Goal: Register for event/course

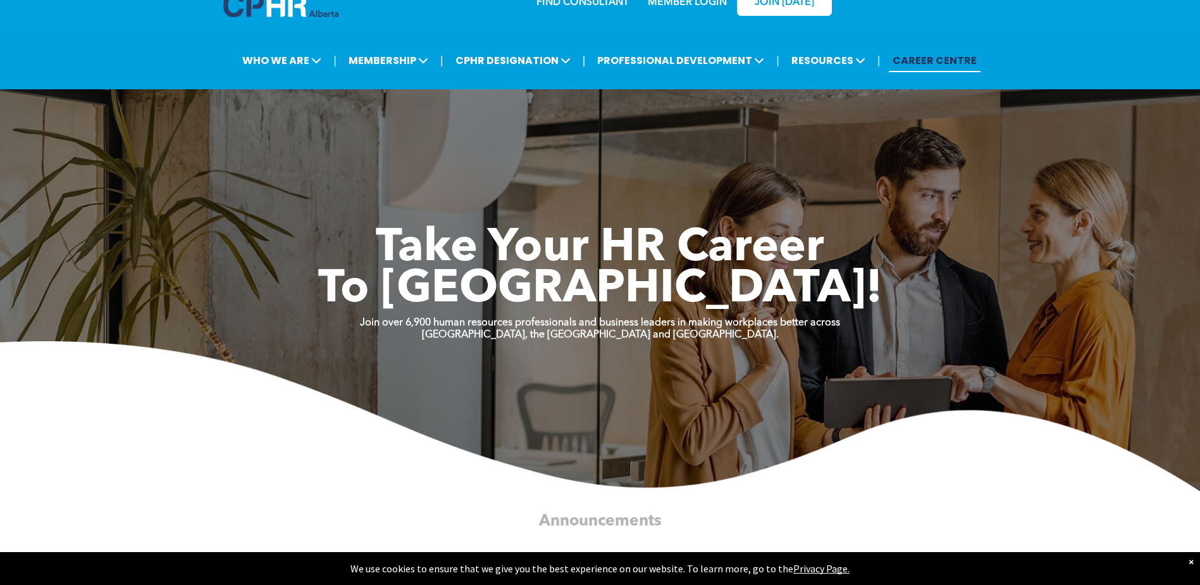
scroll to position [63, 0]
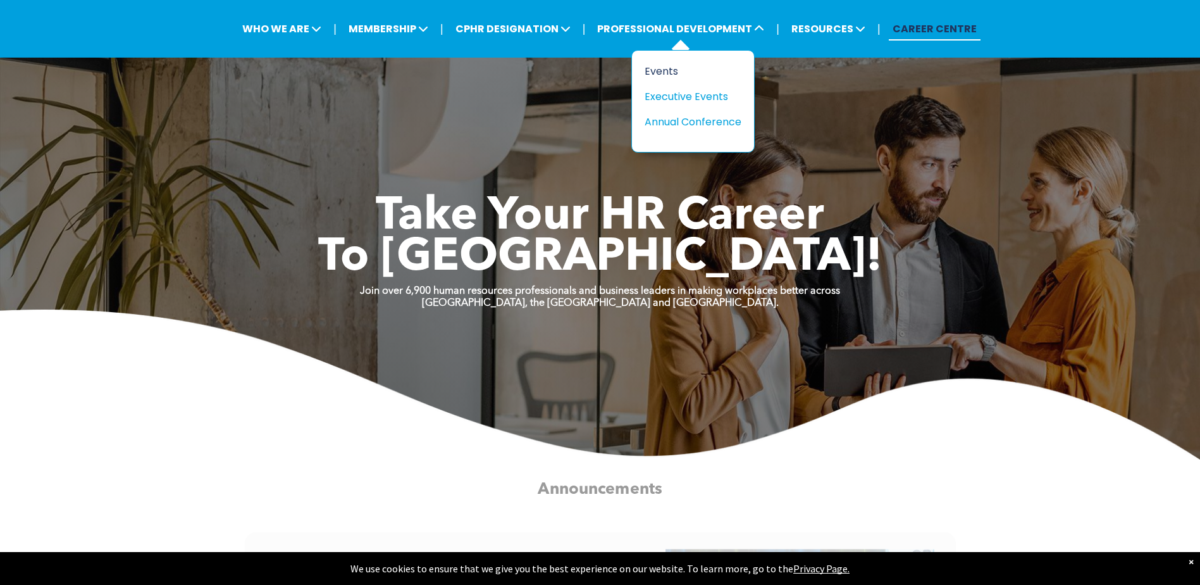
click at [671, 68] on div "Events" at bounding box center [688, 71] width 87 height 16
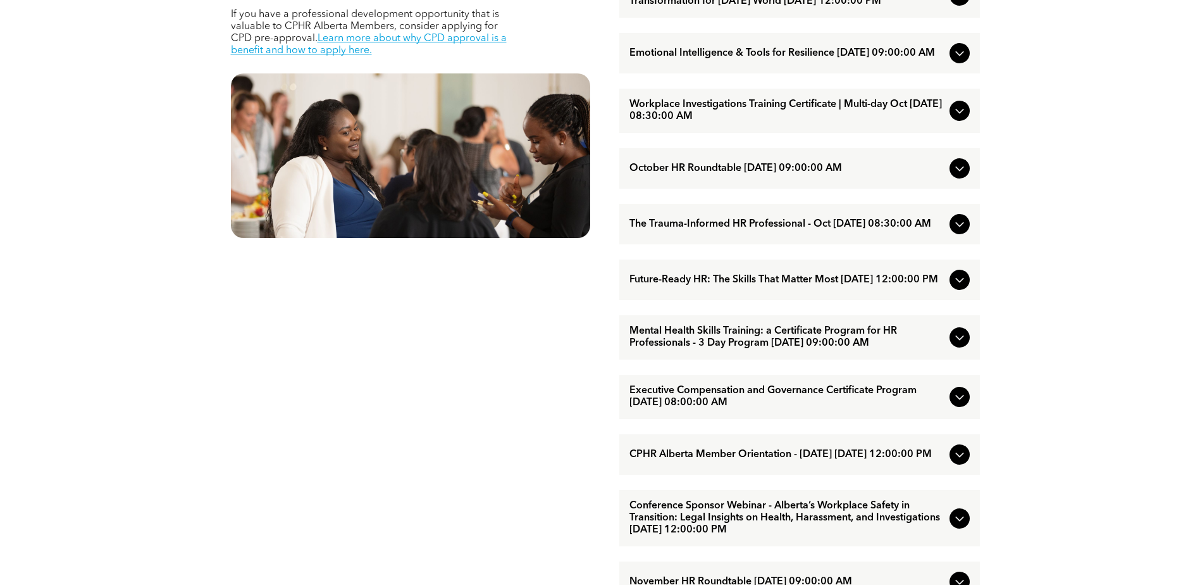
scroll to position [696, 0]
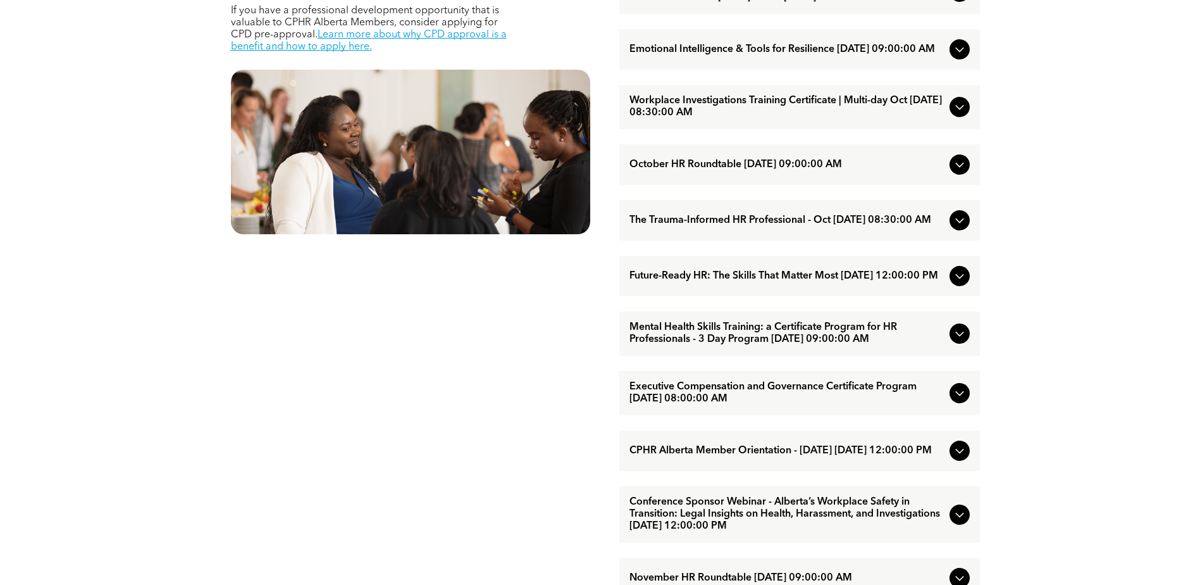
click at [964, 283] on icon at bounding box center [959, 275] width 15 height 15
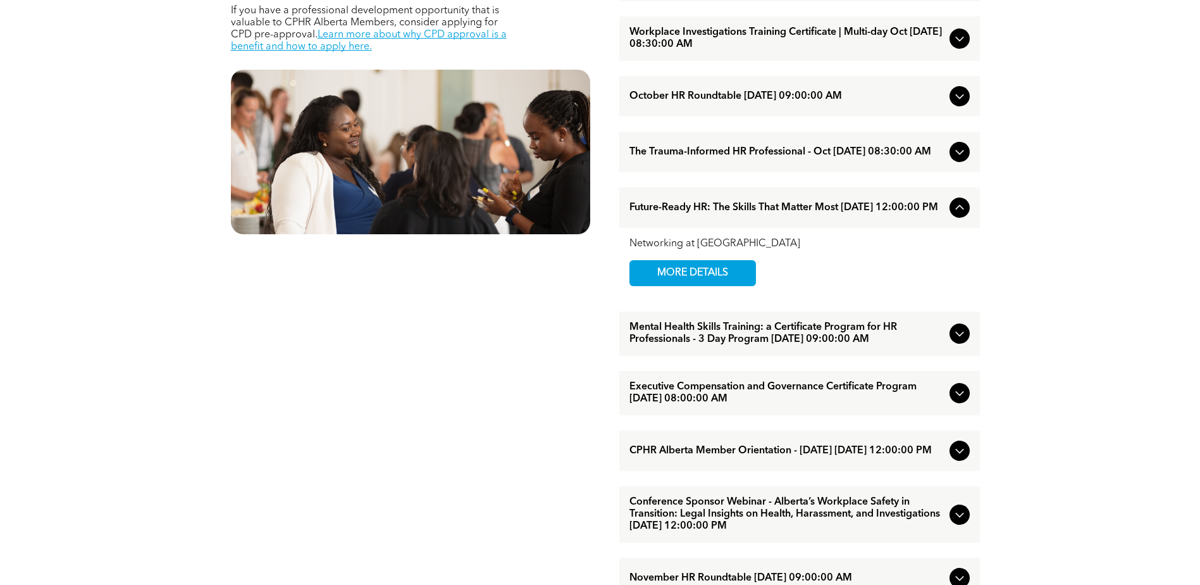
click at [959, 215] on icon at bounding box center [959, 207] width 15 height 15
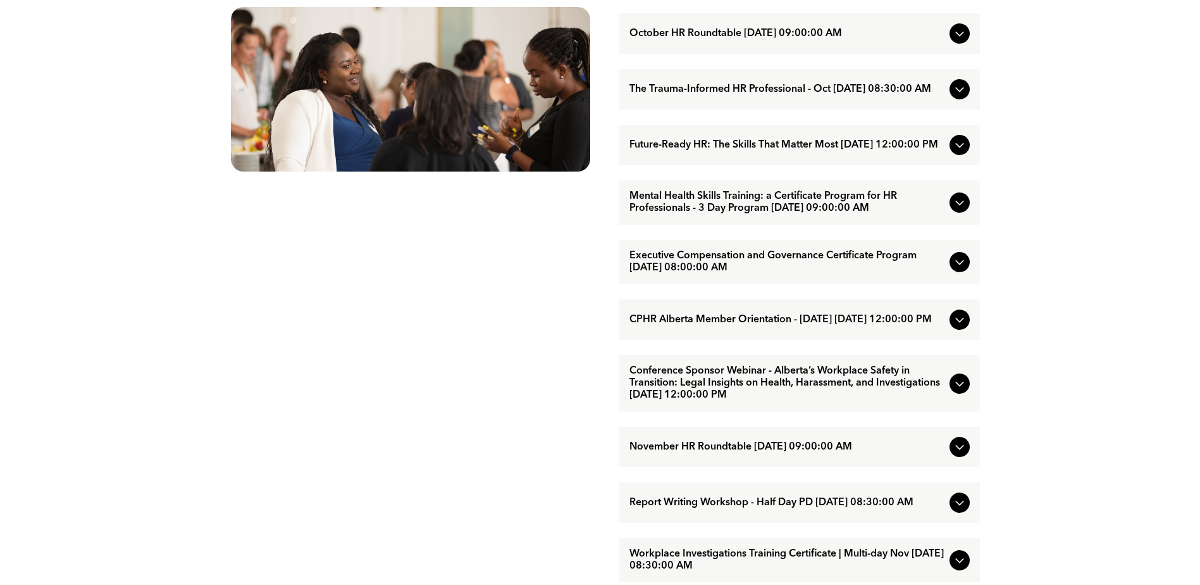
scroll to position [759, 0]
click at [964, 209] on icon at bounding box center [959, 201] width 15 height 15
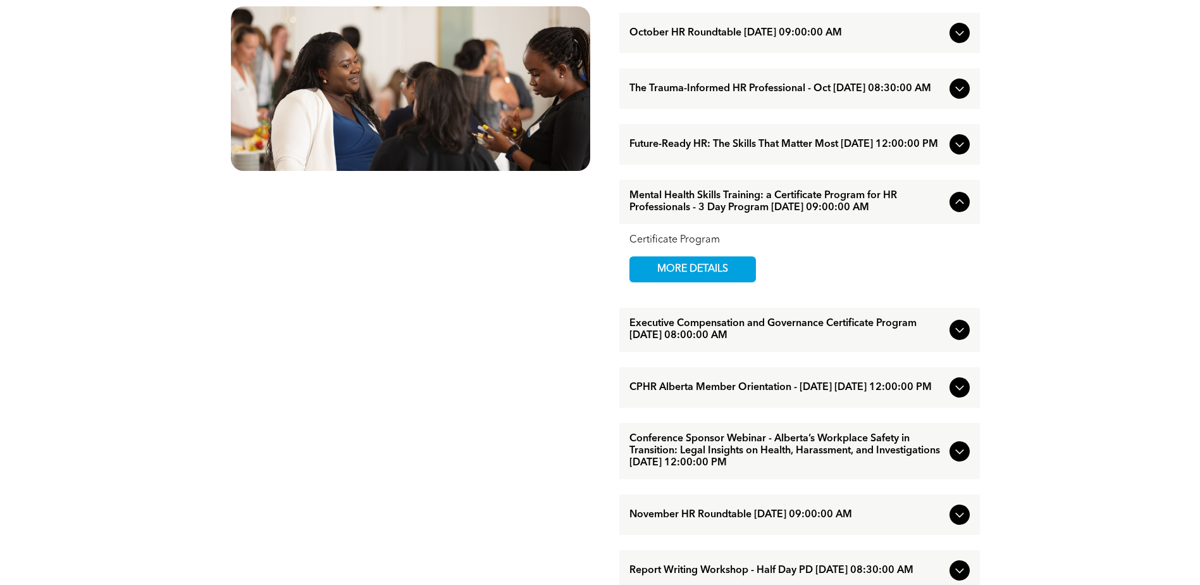
click at [964, 209] on icon at bounding box center [959, 201] width 15 height 15
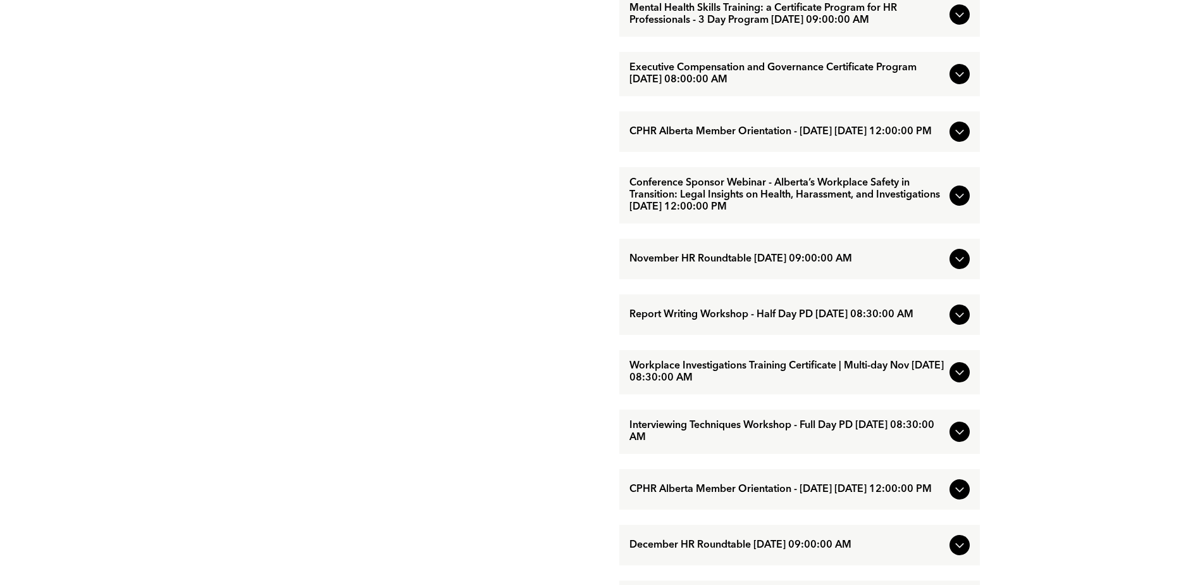
scroll to position [949, 0]
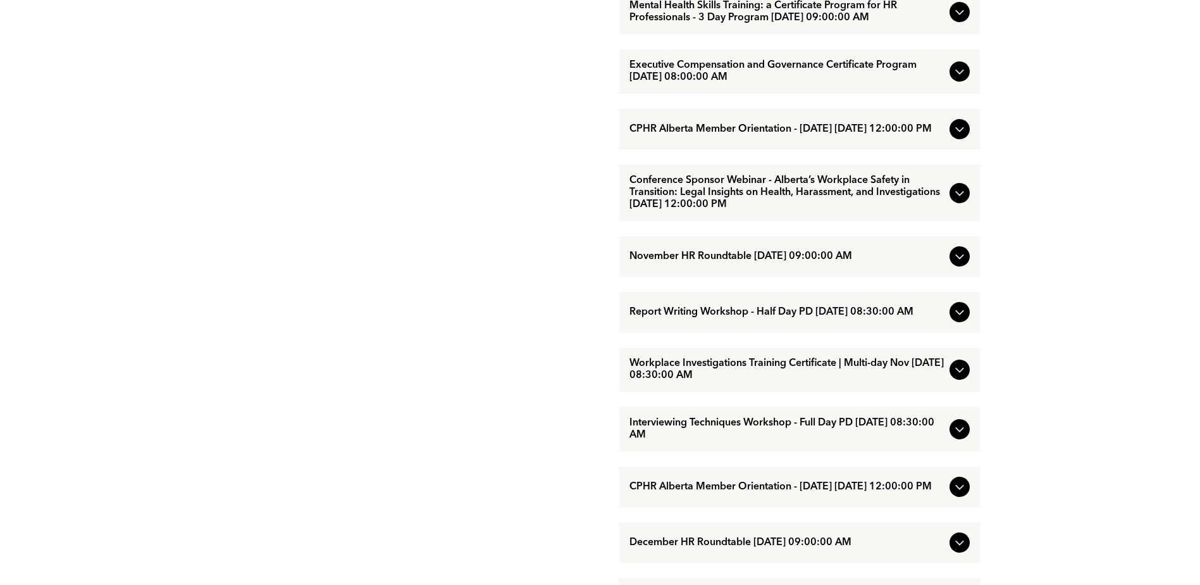
click at [960, 320] on icon at bounding box center [959, 311] width 15 height 15
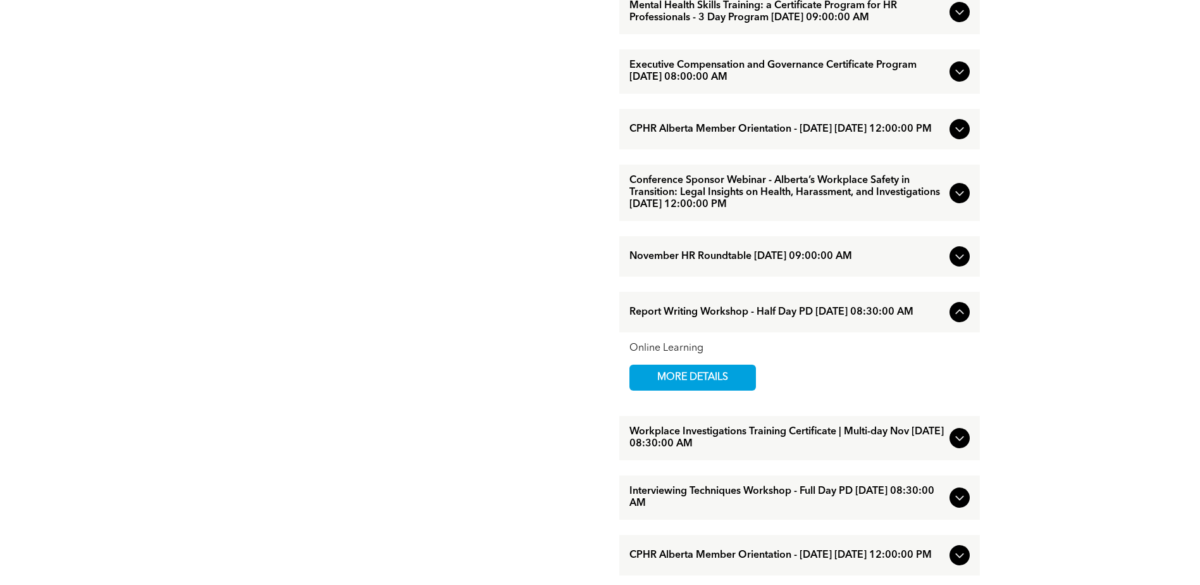
click at [962, 320] on icon at bounding box center [959, 311] width 15 height 15
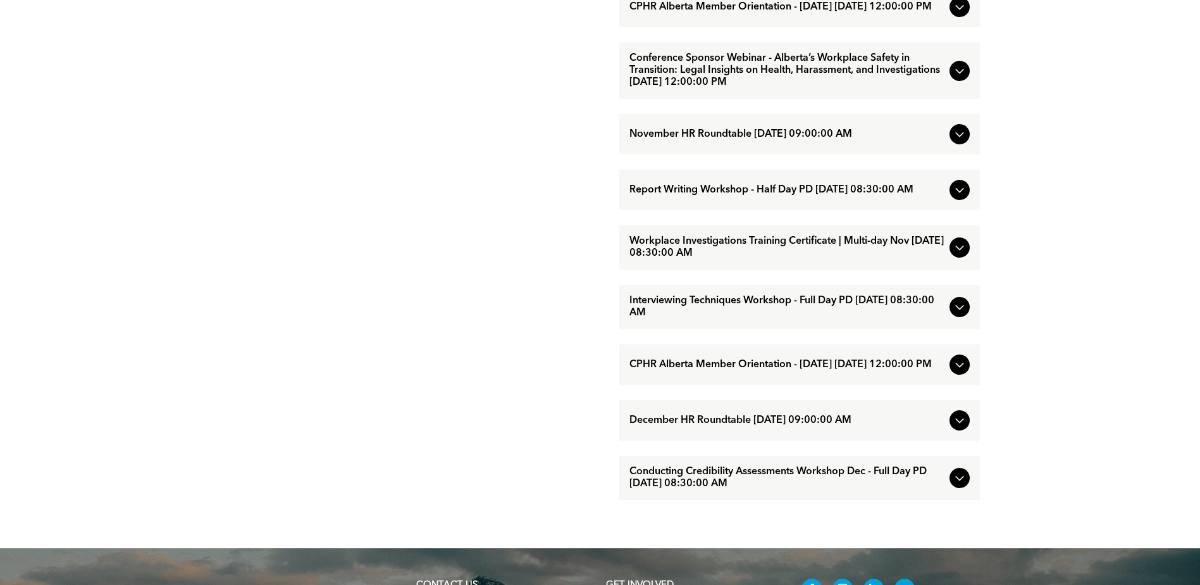
scroll to position [1076, 0]
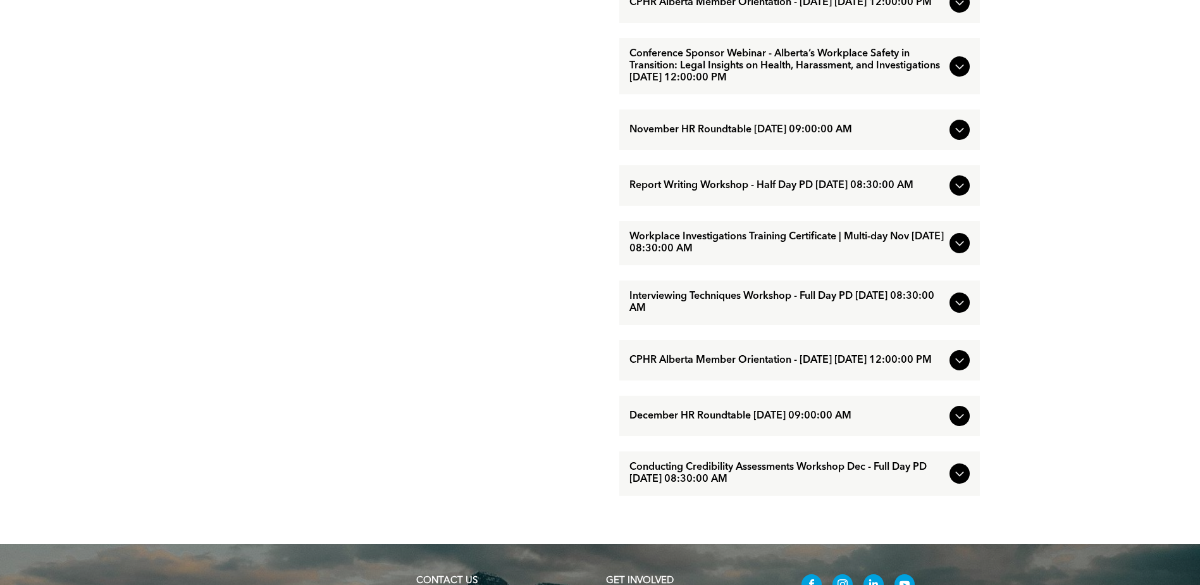
click at [963, 246] on icon at bounding box center [959, 243] width 8 height 5
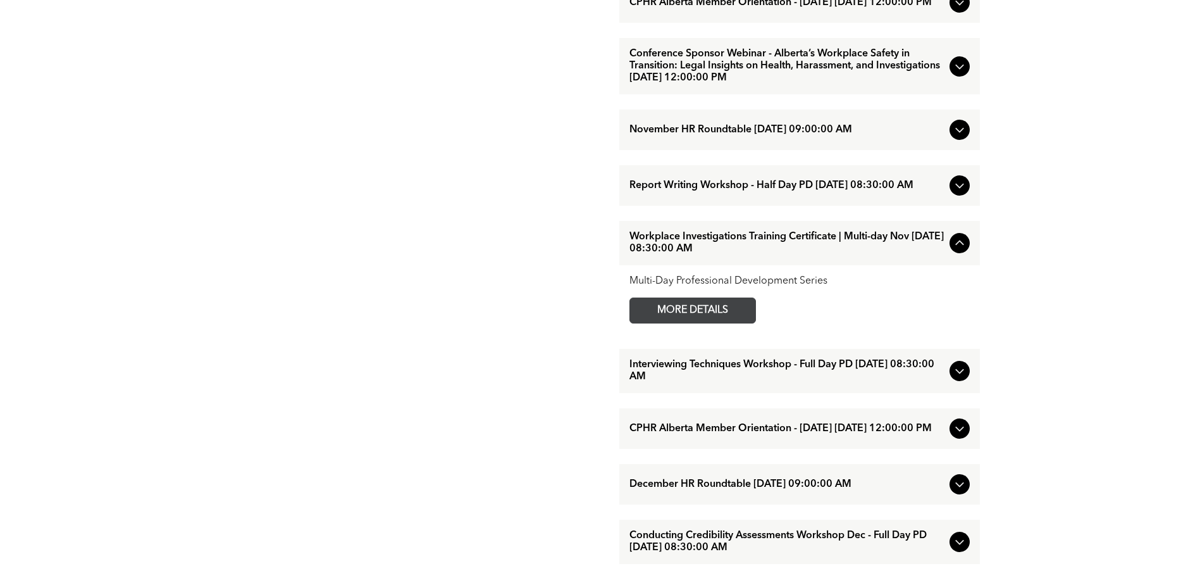
click at [728, 323] on span "MORE DETAILS" at bounding box center [693, 310] width 100 height 25
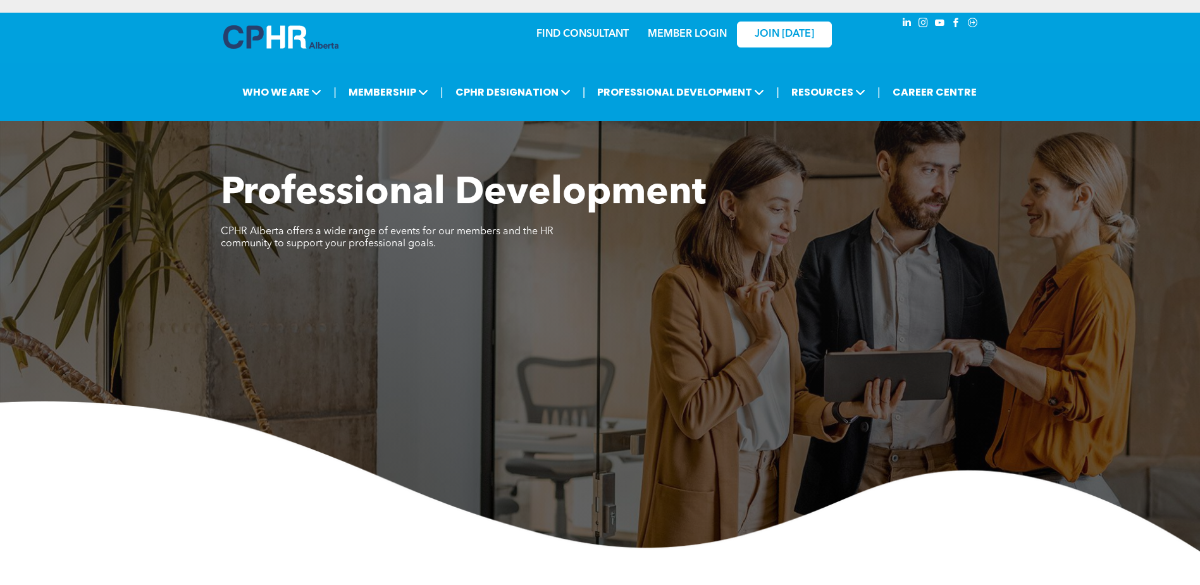
click at [683, 34] on link "MEMBER LOGIN" at bounding box center [687, 34] width 79 height 10
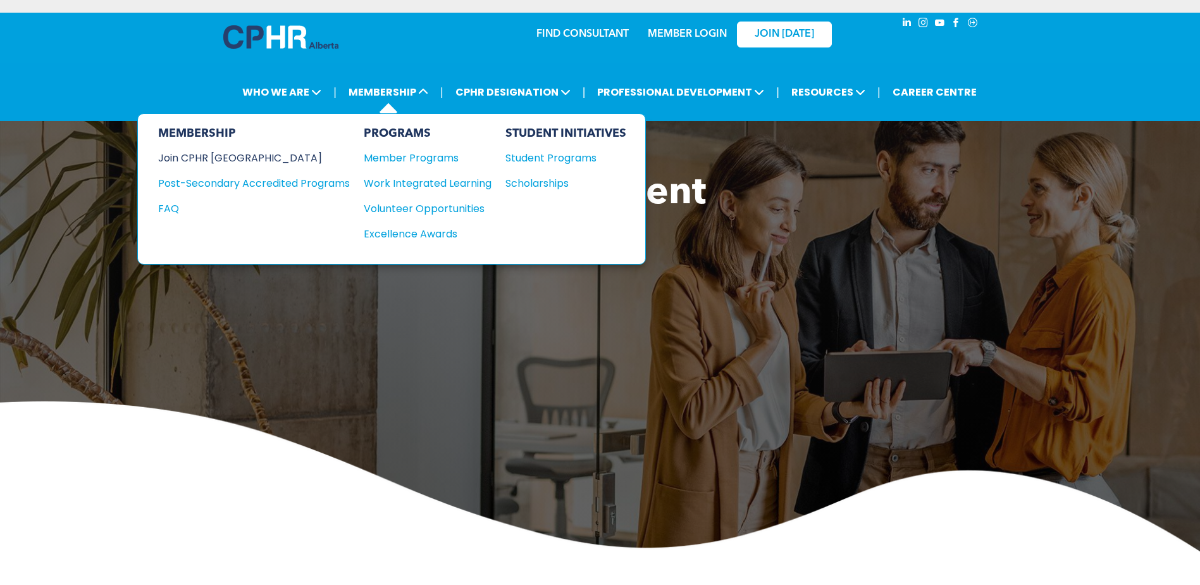
click at [227, 156] on div "Join CPHR [GEOGRAPHIC_DATA]" at bounding box center [244, 158] width 173 height 16
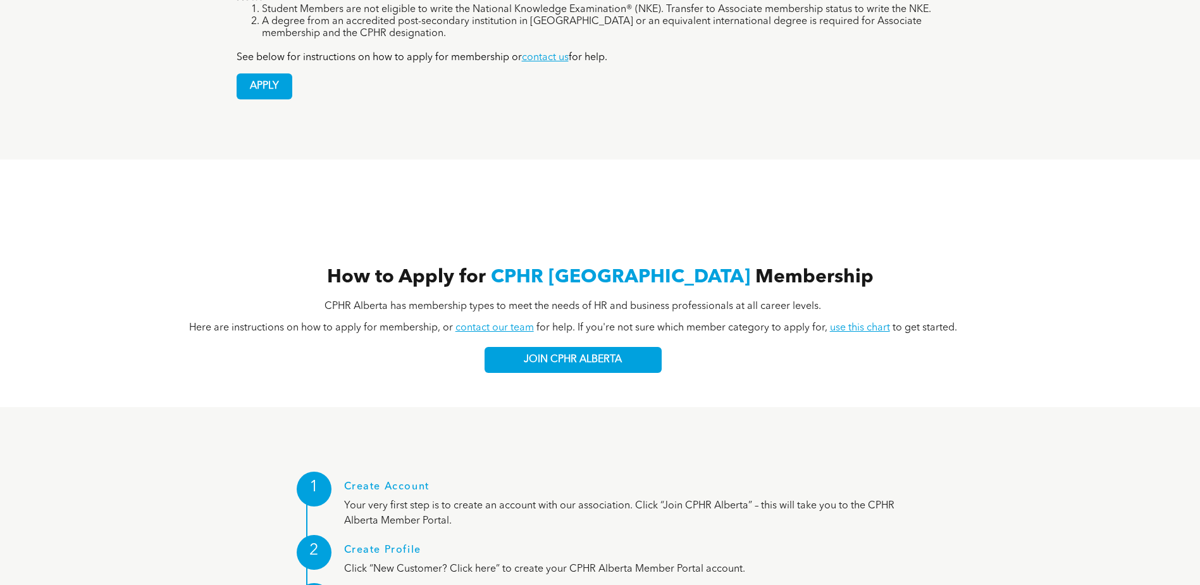
scroll to position [1265, 0]
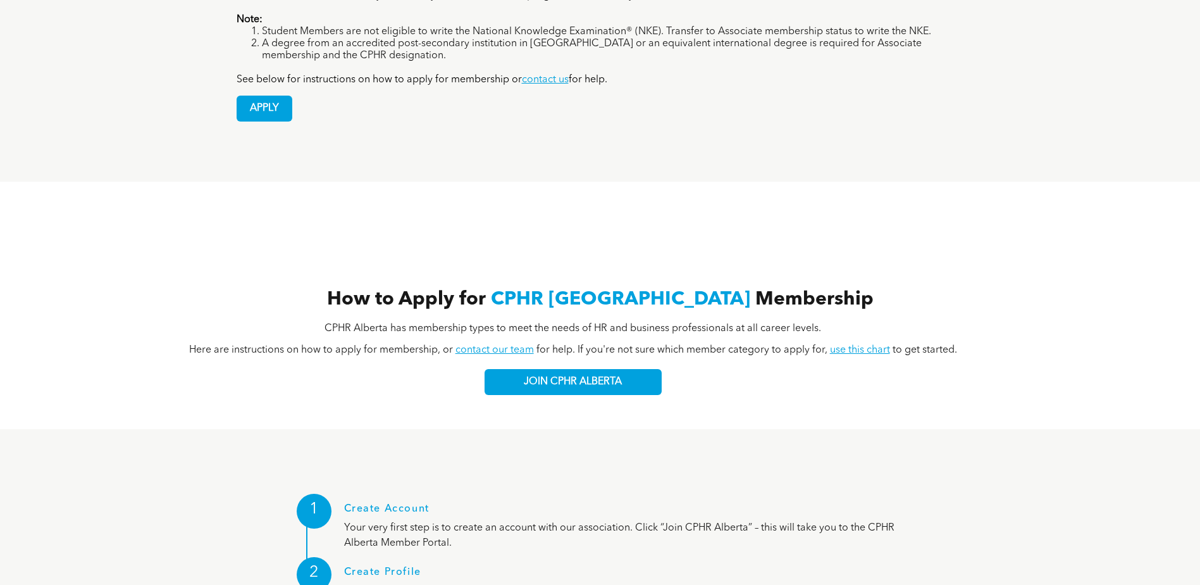
click at [880, 345] on link "use this chart" at bounding box center [860, 350] width 60 height 10
drag, startPoint x: 864, startPoint y: 298, endPoint x: 550, endPoint y: 329, distance: 315.3
click at [550, 376] on span "JOIN CPHR ALBERTA" at bounding box center [573, 382] width 98 height 12
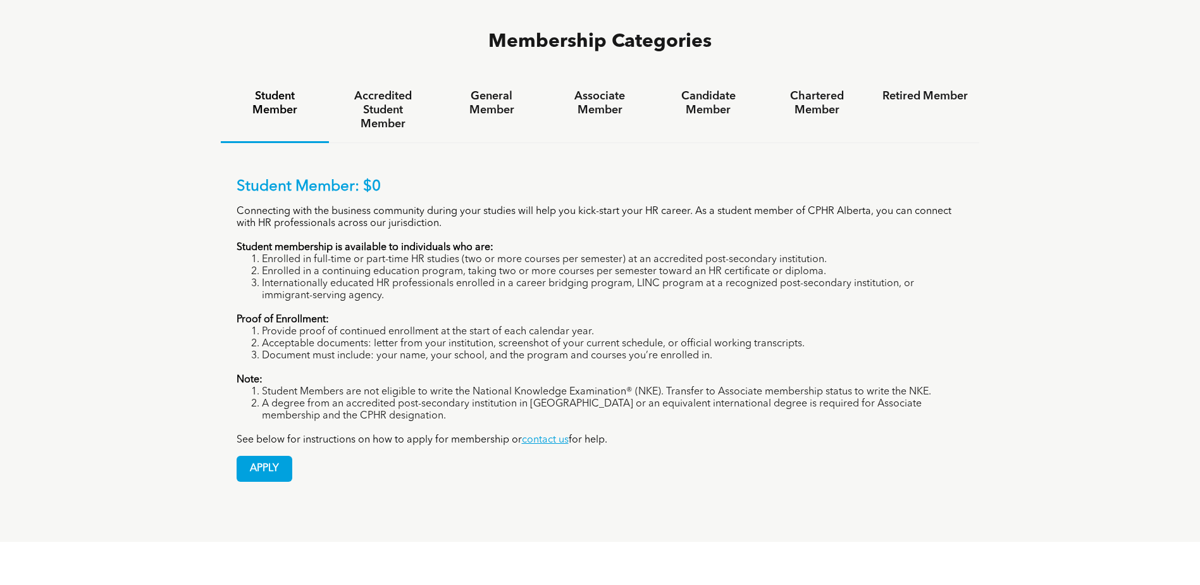
scroll to position [886, 0]
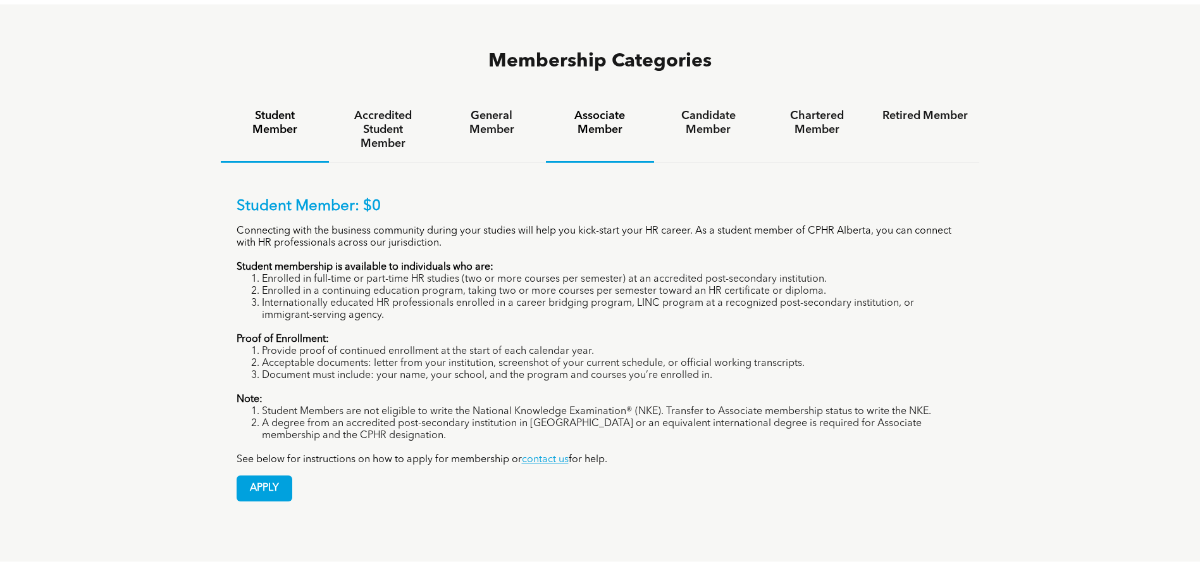
click at [602, 109] on h4 "Associate Member" at bounding box center [599, 123] width 85 height 28
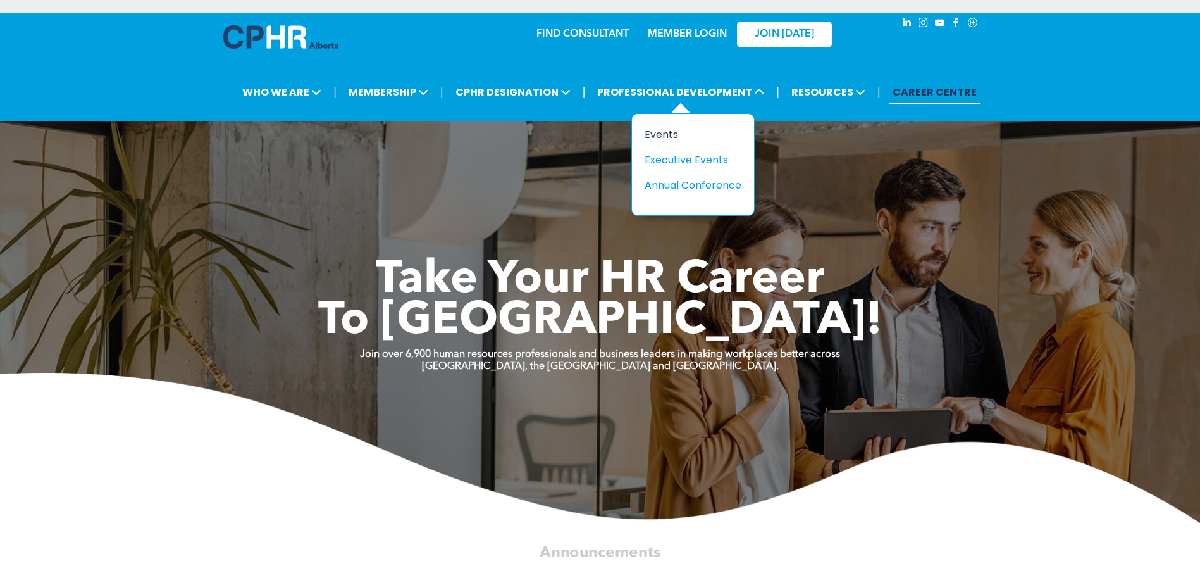
click at [671, 128] on div "Events" at bounding box center [688, 135] width 87 height 16
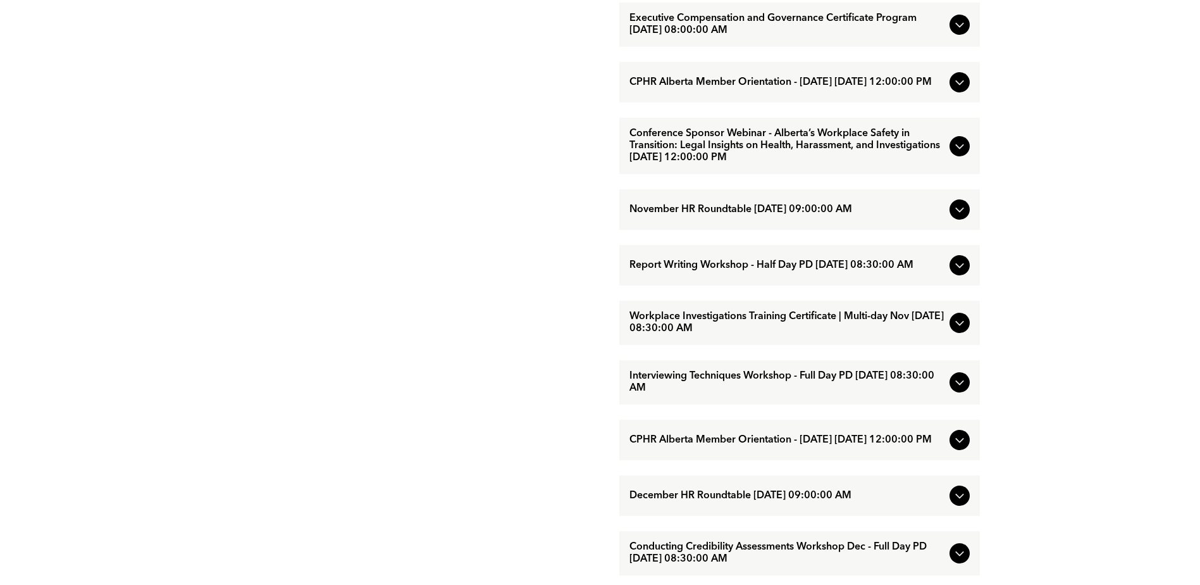
scroll to position [1076, 0]
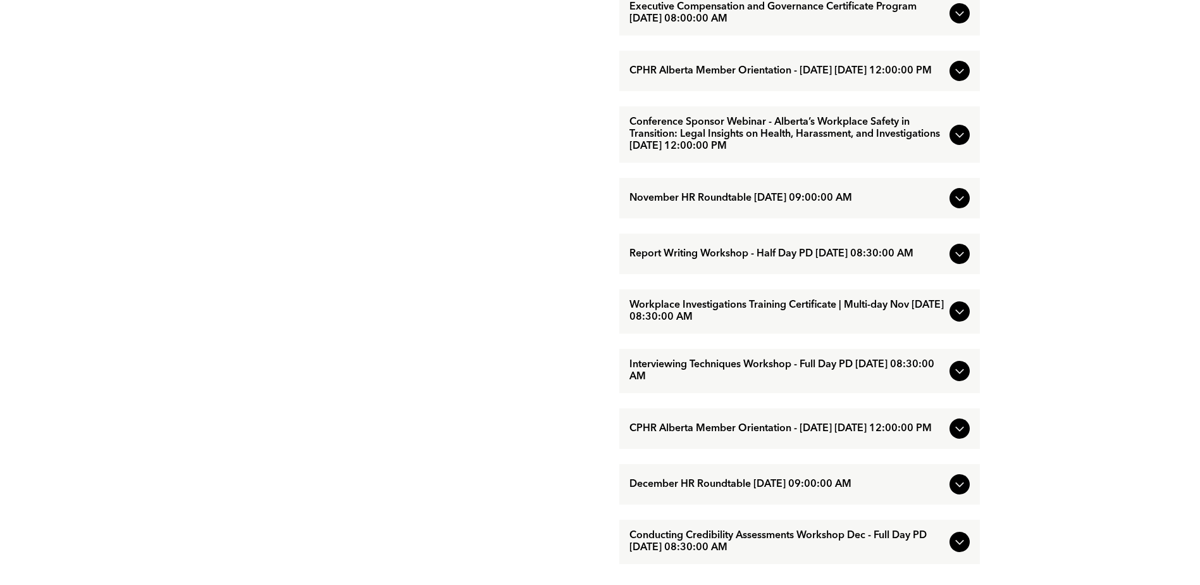
click at [961, 319] on icon at bounding box center [959, 311] width 15 height 15
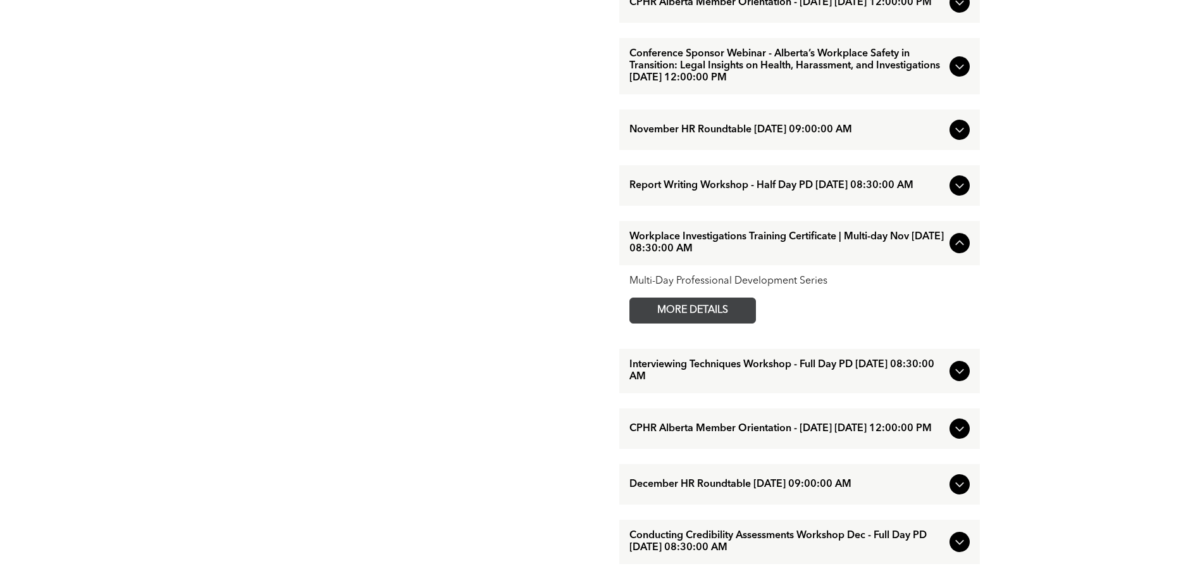
click at [717, 323] on span "MORE DETAILS" at bounding box center [693, 310] width 100 height 25
click at [959, 193] on icon at bounding box center [959, 185] width 15 height 15
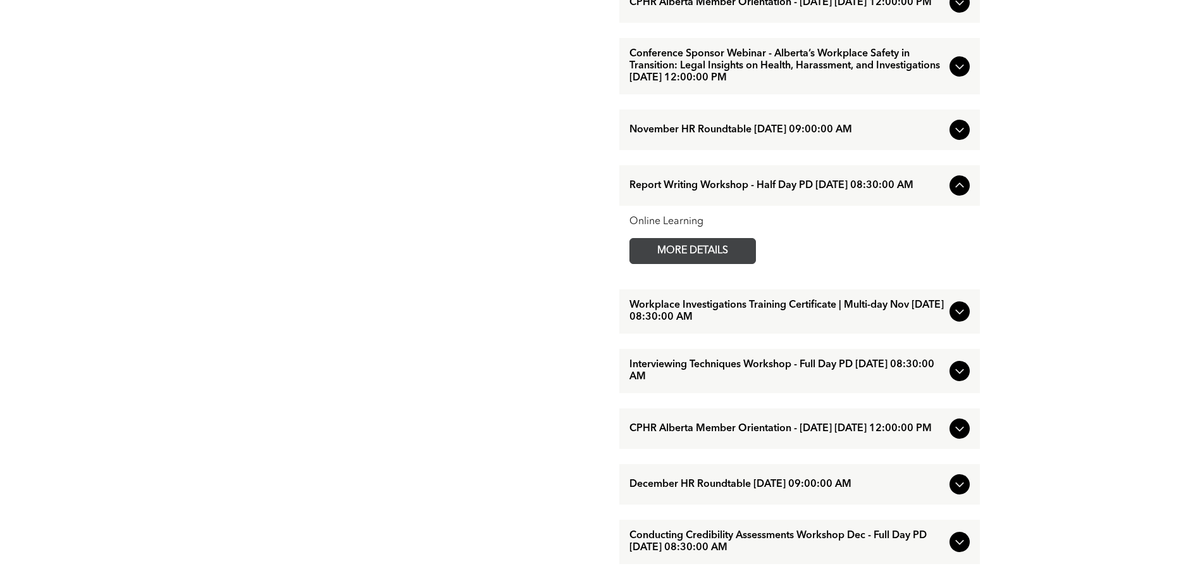
click at [705, 263] on span "MORE DETAILS" at bounding box center [693, 251] width 100 height 25
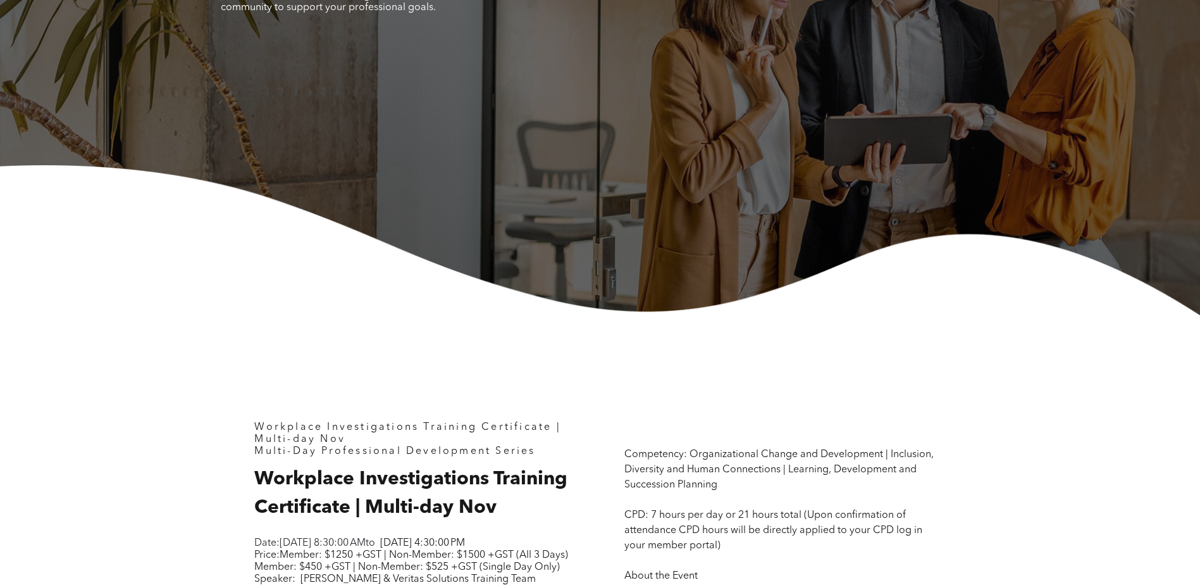
scroll to position [190, 0]
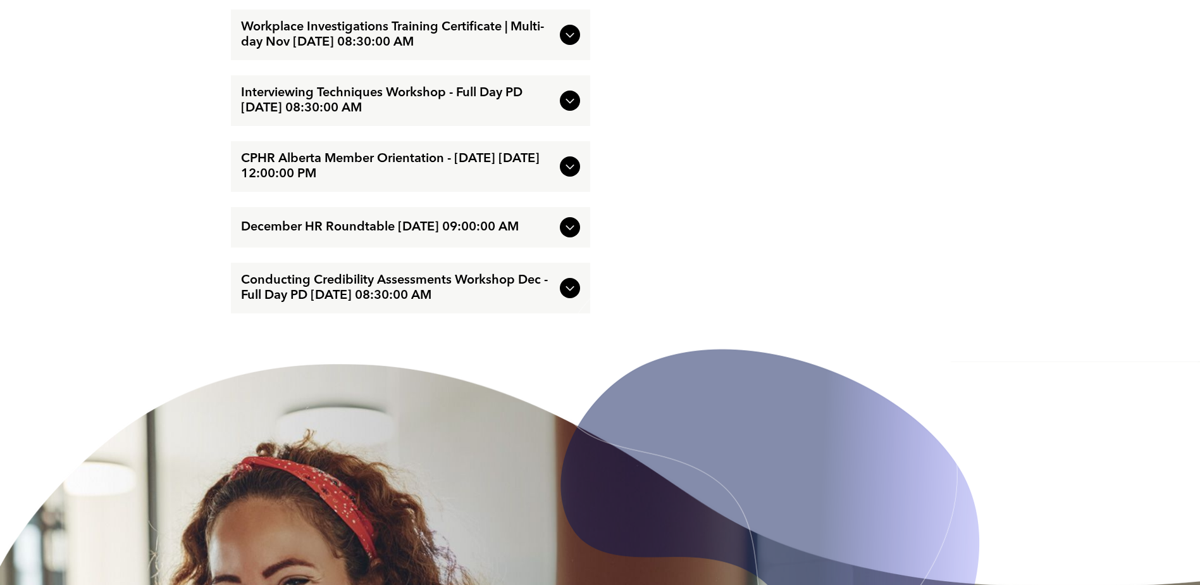
scroll to position [2721, 0]
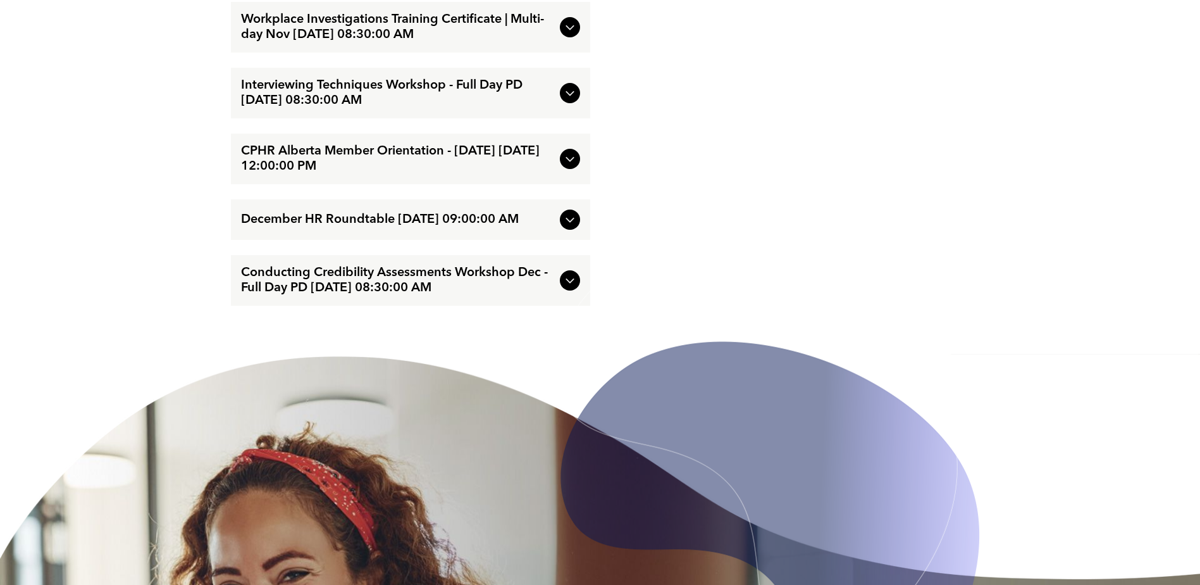
click at [566, 353] on img at bounding box center [768, 480] width 424 height 475
click at [572, 351] on img at bounding box center [768, 480] width 424 height 475
click at [518, 295] on span "Conducting Credibility Assessments Workshop Dec - Full Day PD [DATE] 08:30:00 AM" at bounding box center [398, 280] width 314 height 30
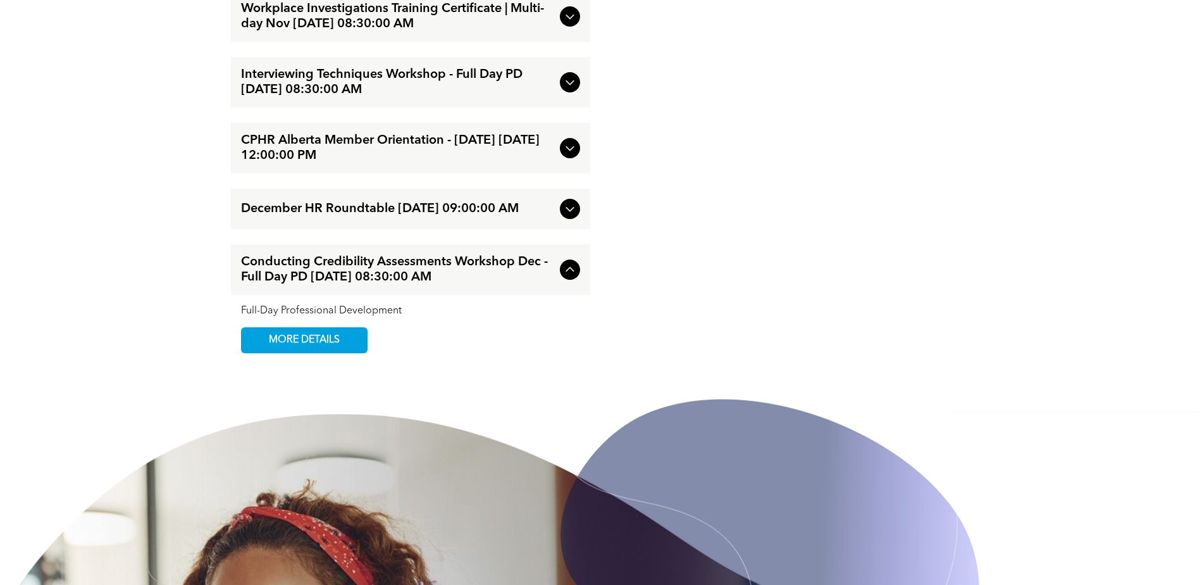
scroll to position [2652, 0]
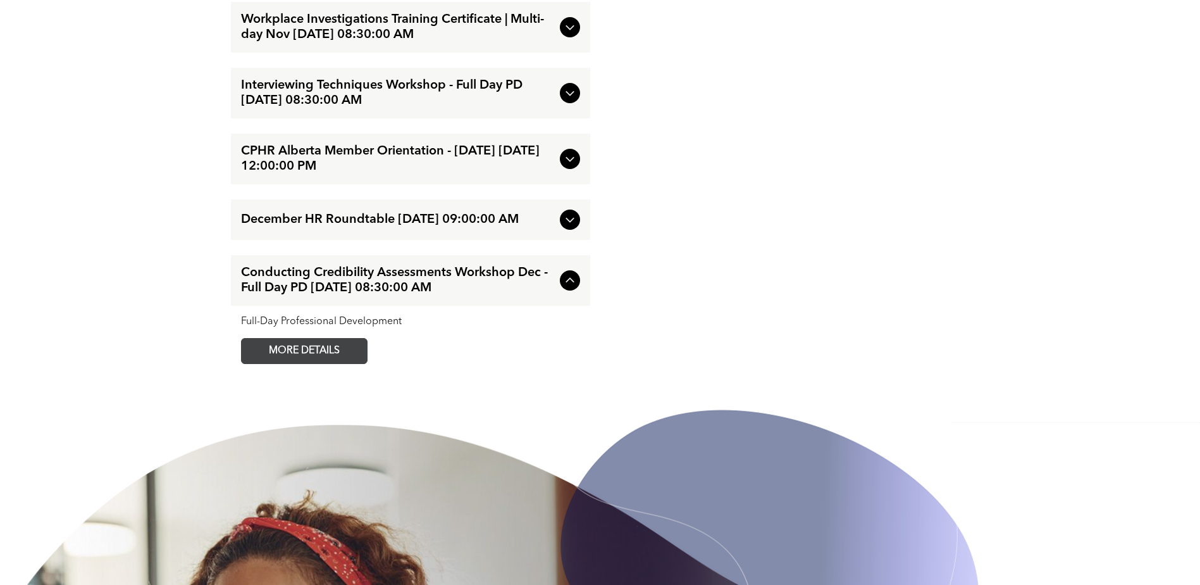
click at [325, 363] on span "MORE DETAILS" at bounding box center [304, 350] width 100 height 25
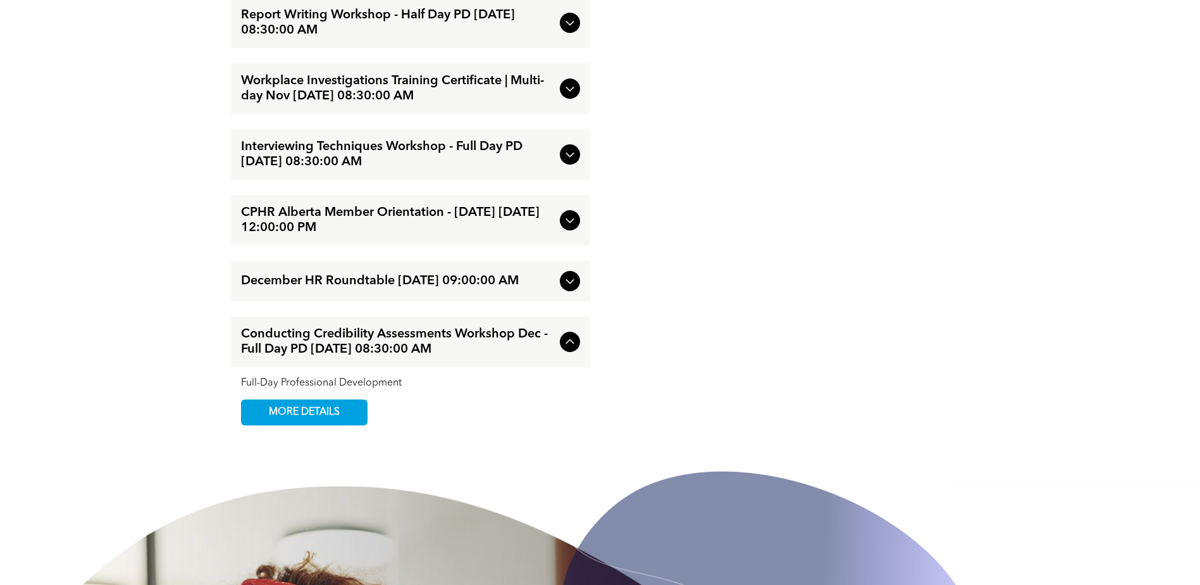
scroll to position [2589, 0]
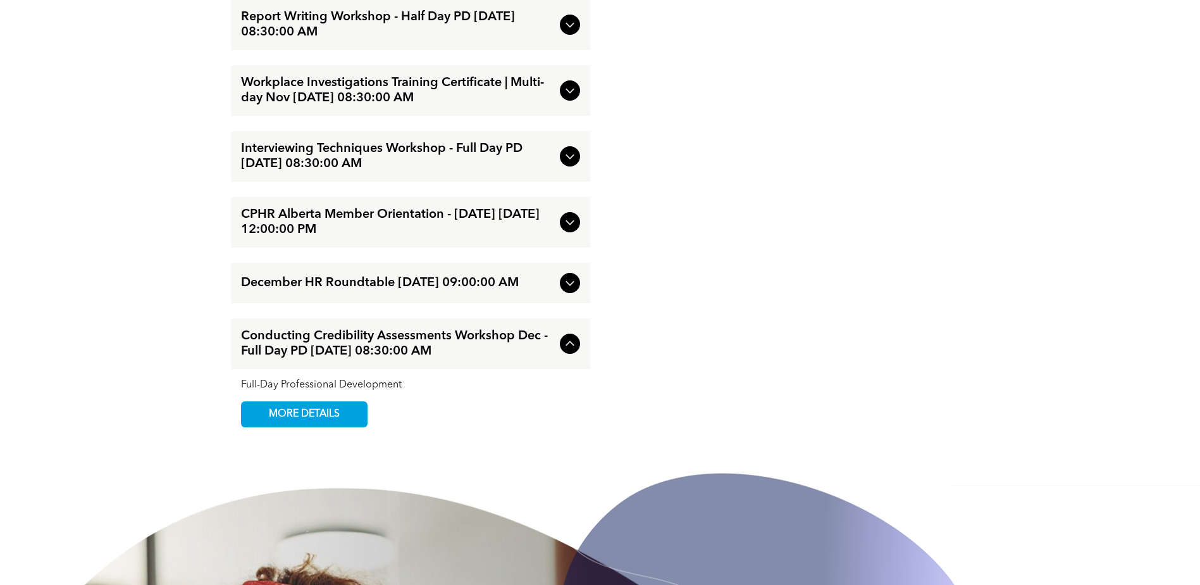
click at [568, 98] on icon at bounding box center [569, 90] width 15 height 15
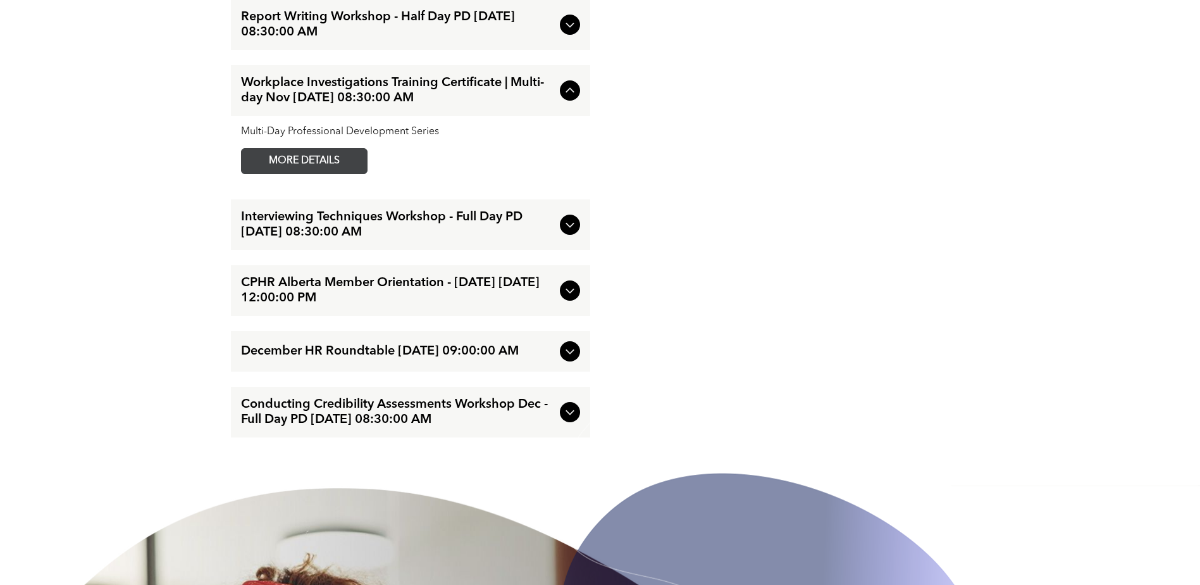
click at [342, 173] on span "MORE DETAILS" at bounding box center [304, 161] width 100 height 25
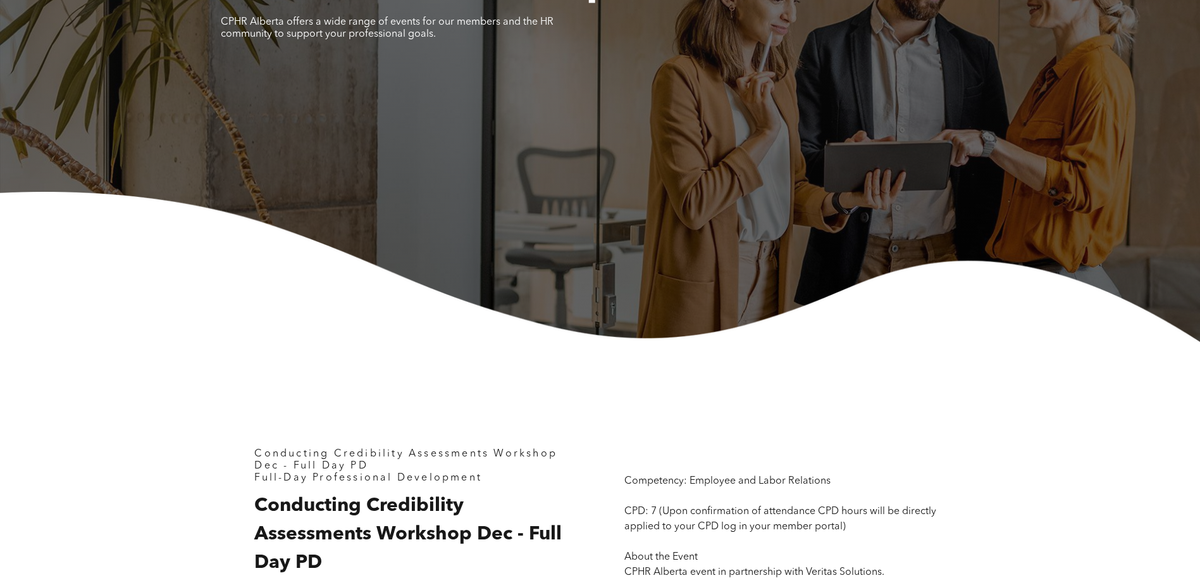
scroll to position [127, 0]
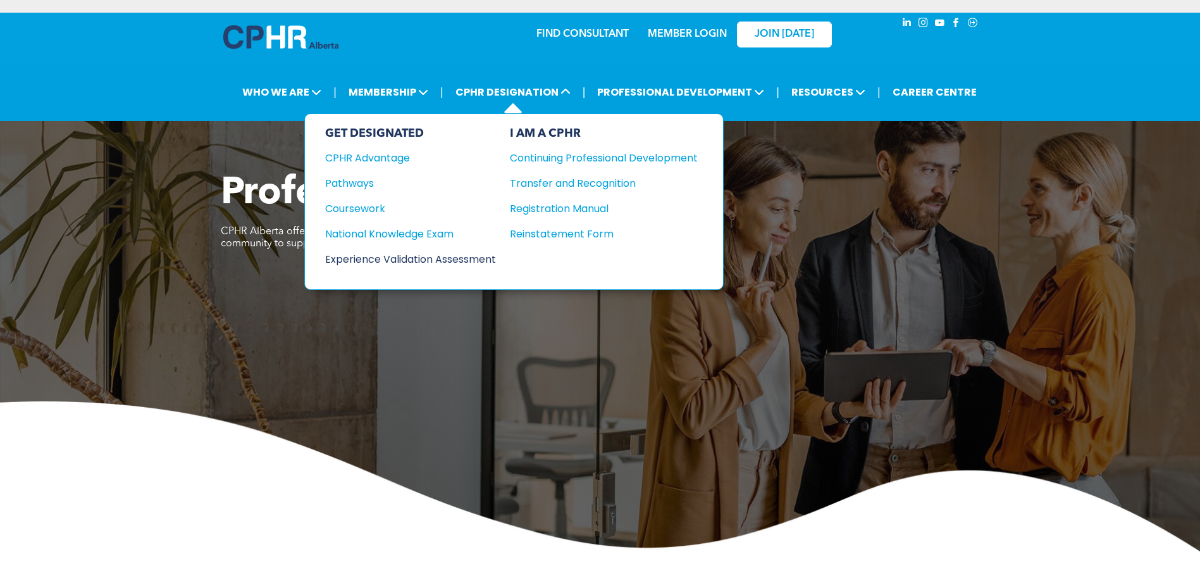
click at [400, 258] on div "Experience Validation Assessment" at bounding box center [402, 259] width 154 height 16
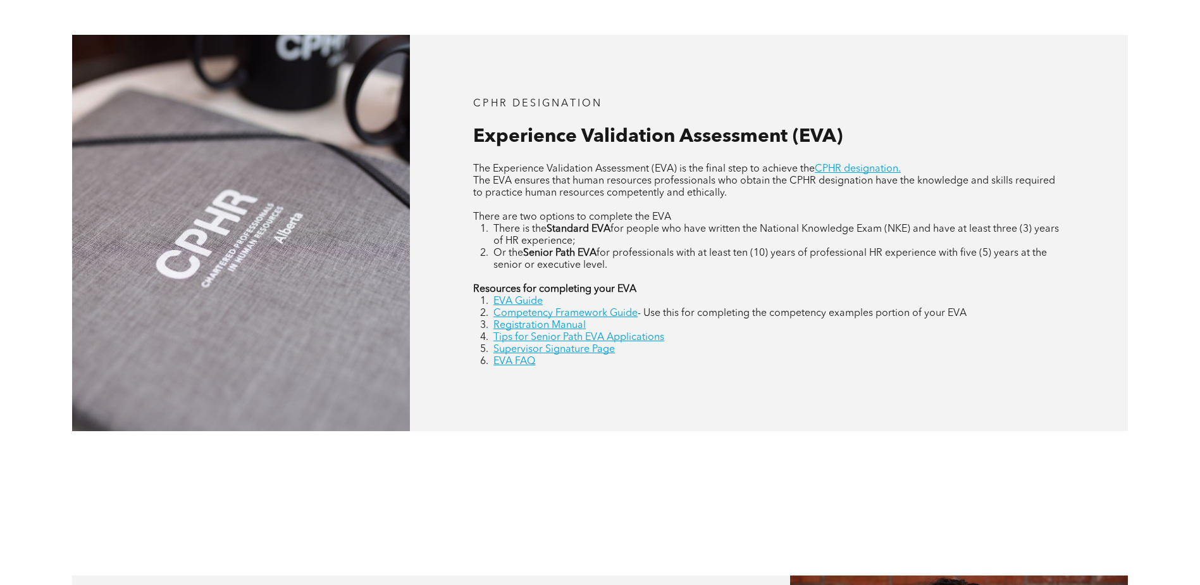
scroll to position [569, 0]
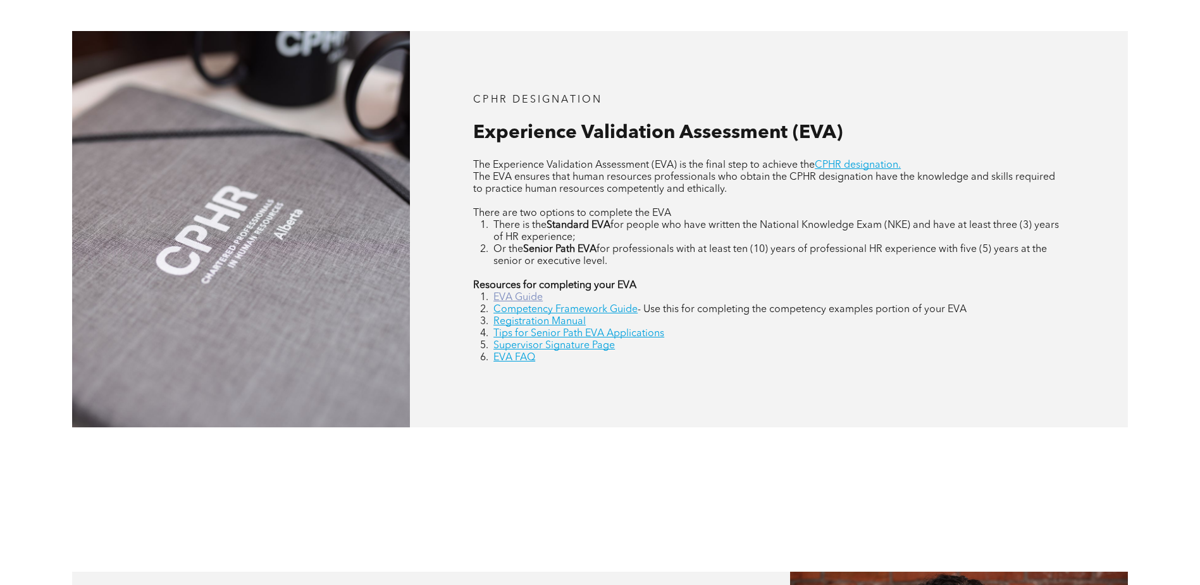
click at [530, 297] on link "EVA Guide" at bounding box center [518, 297] width 49 height 10
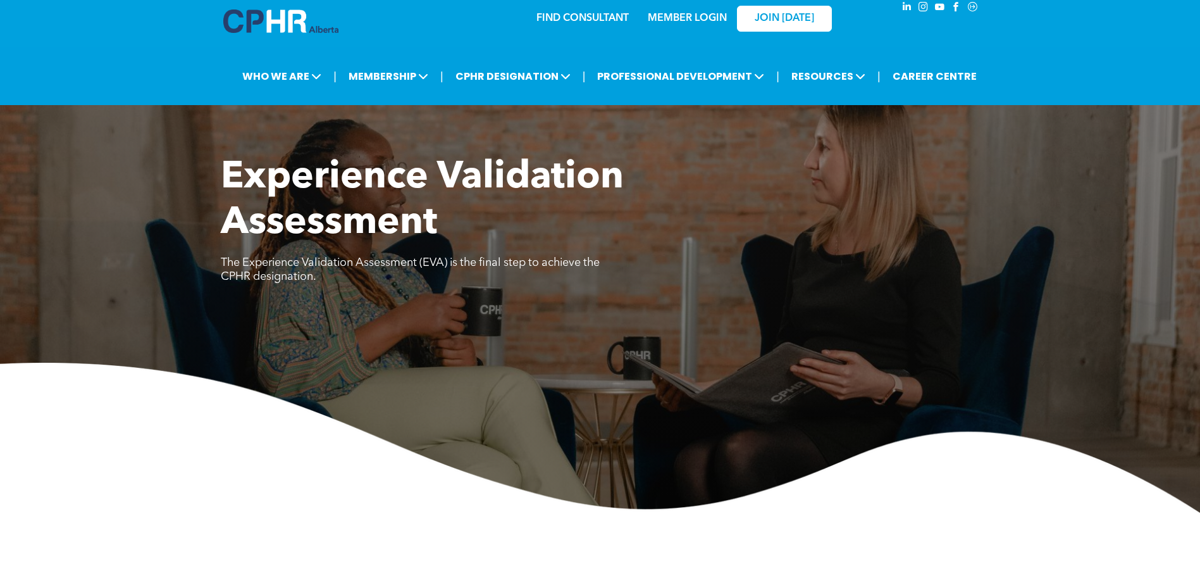
scroll to position [0, 0]
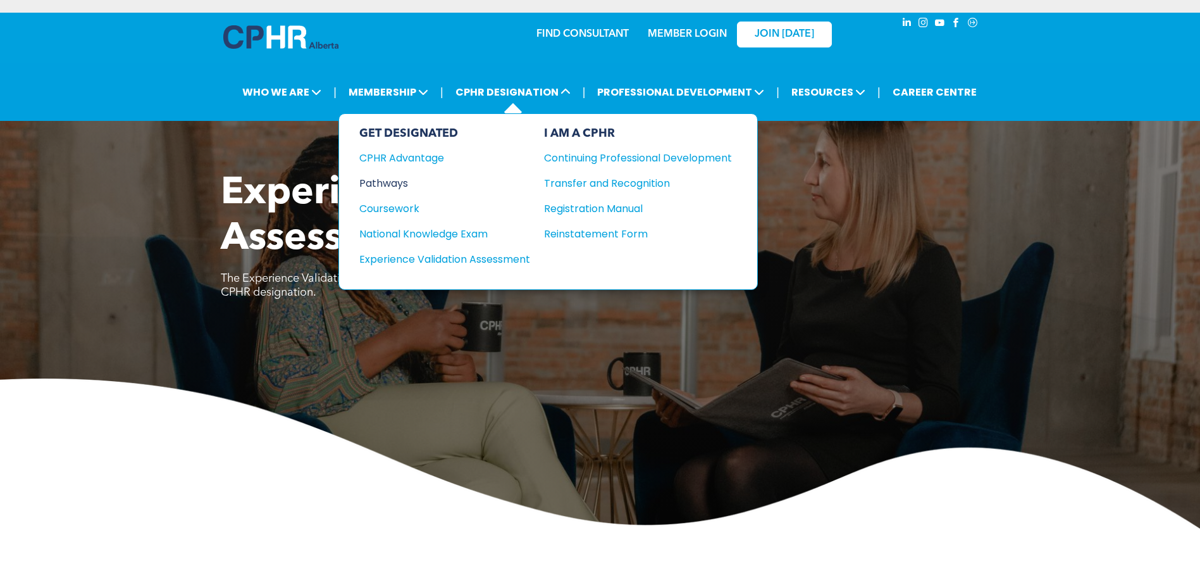
click at [399, 182] on div "Pathways" at bounding box center [436, 183] width 154 height 16
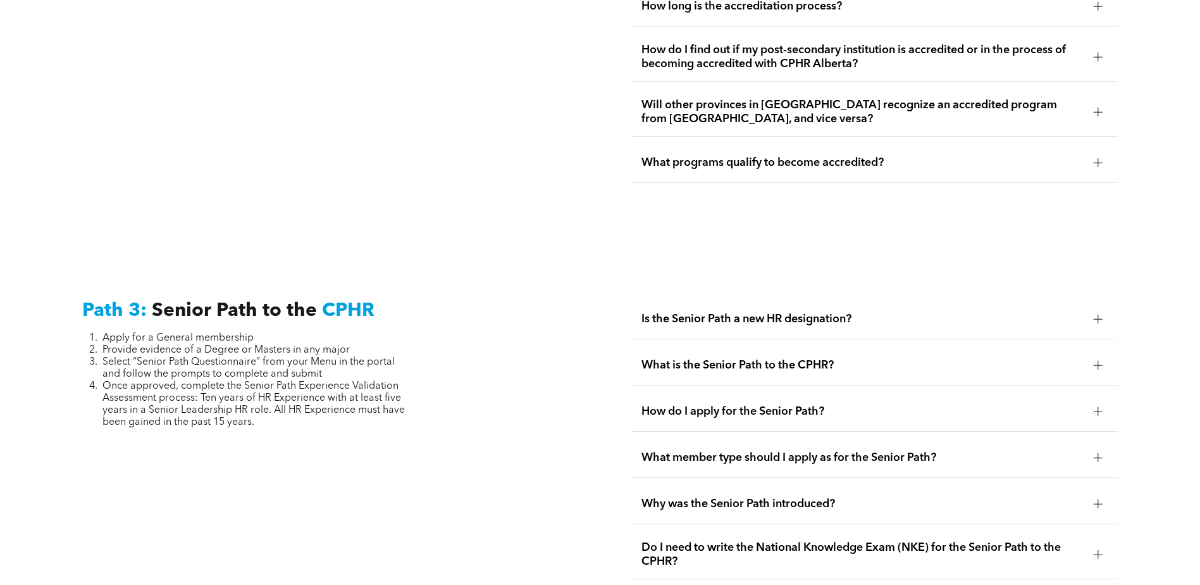
scroll to position [2974, 0]
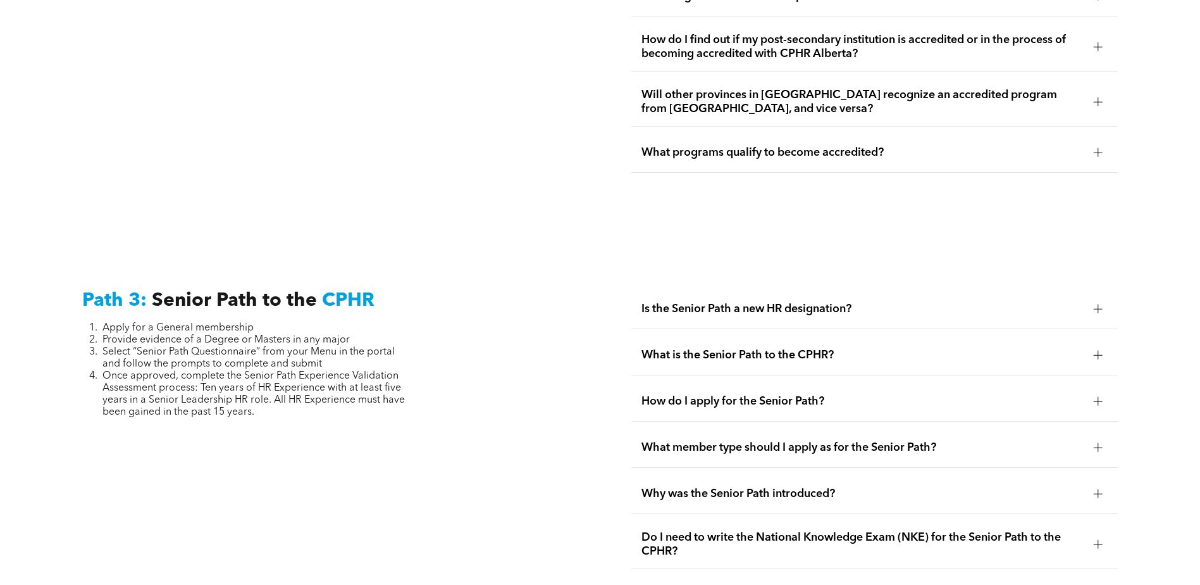
click at [1097, 351] on div at bounding box center [1098, 355] width 9 height 9
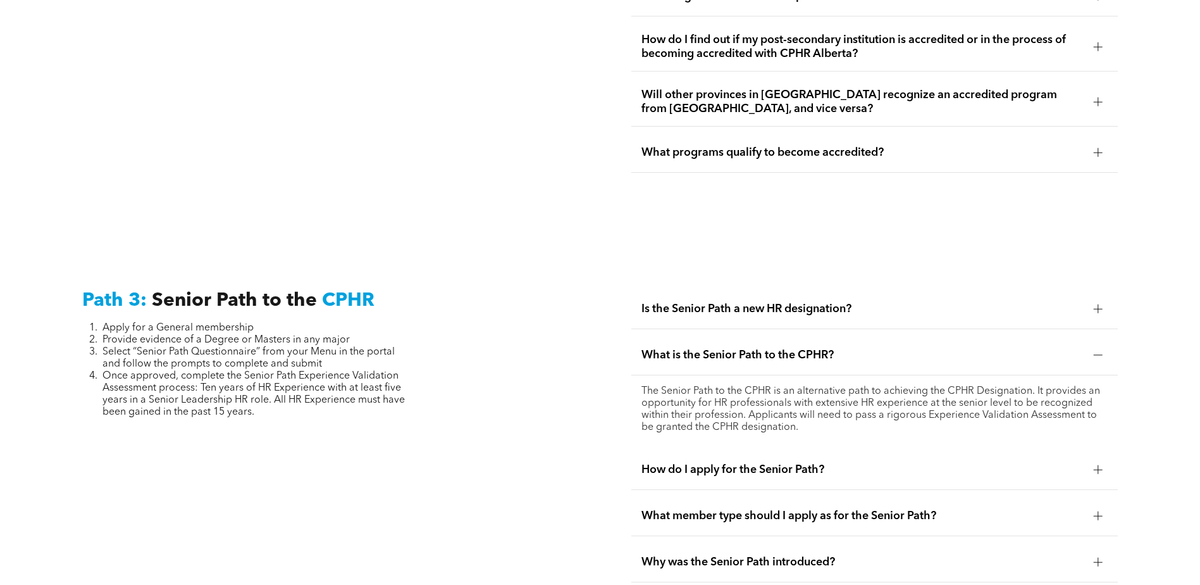
click at [1097, 351] on div at bounding box center [1098, 355] width 9 height 9
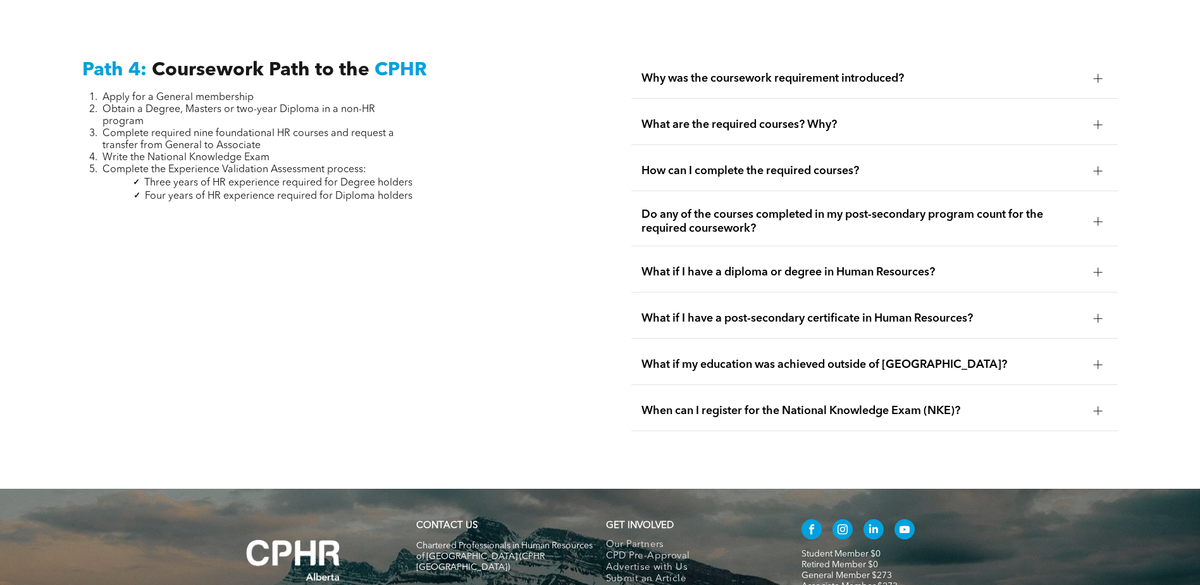
scroll to position [3902, 0]
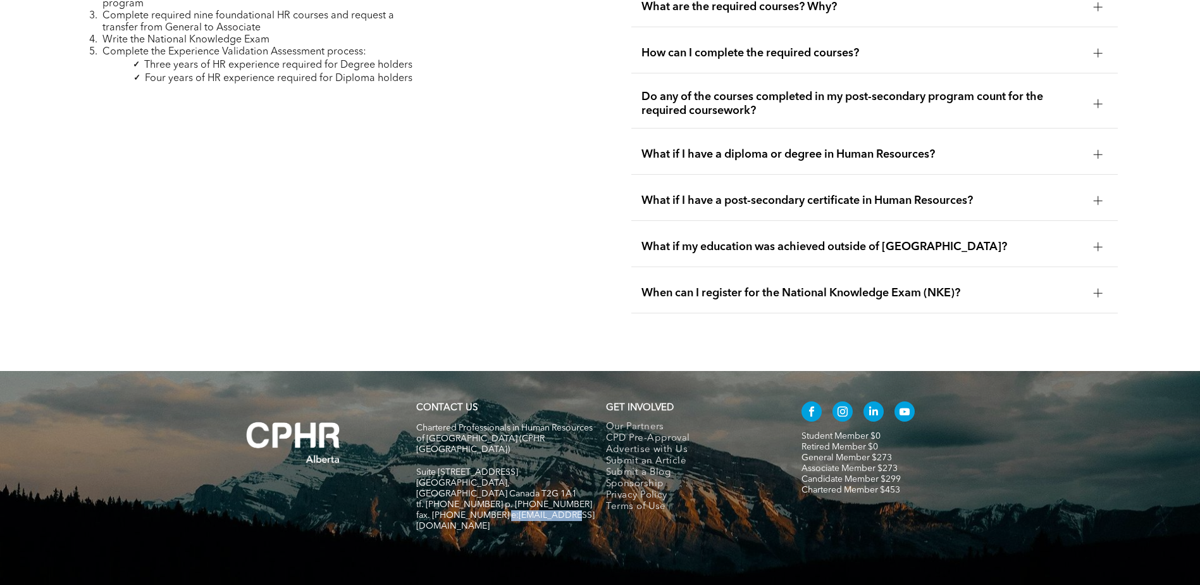
drag, startPoint x: 560, startPoint y: 459, endPoint x: 498, endPoint y: 459, distance: 62.0
click at [498, 511] on span "fax. [PHONE_NUMBER] e:[EMAIL_ADDRESS][DOMAIN_NAME]" at bounding box center [505, 521] width 178 height 20
copy span "info@cphrab.ca"
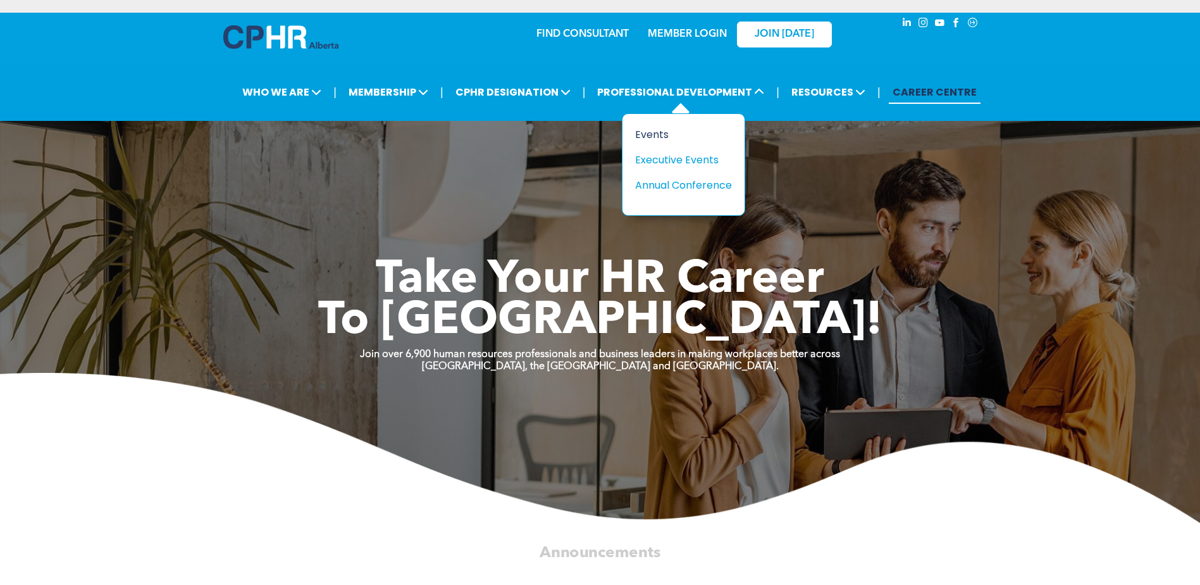
click at [657, 133] on div "Events" at bounding box center [678, 135] width 87 height 16
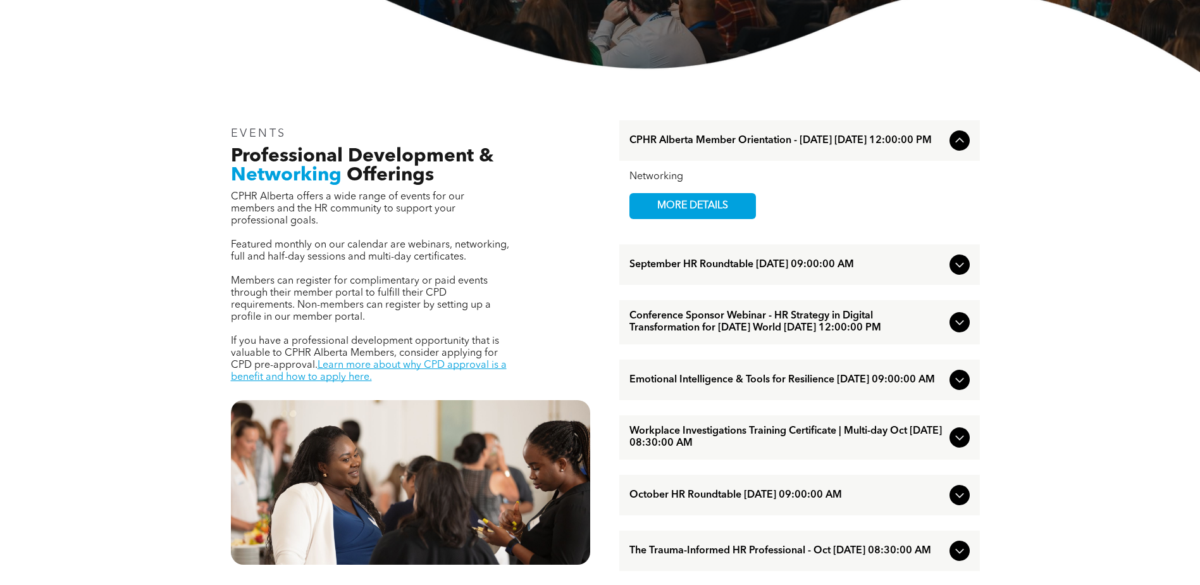
scroll to position [380, 0]
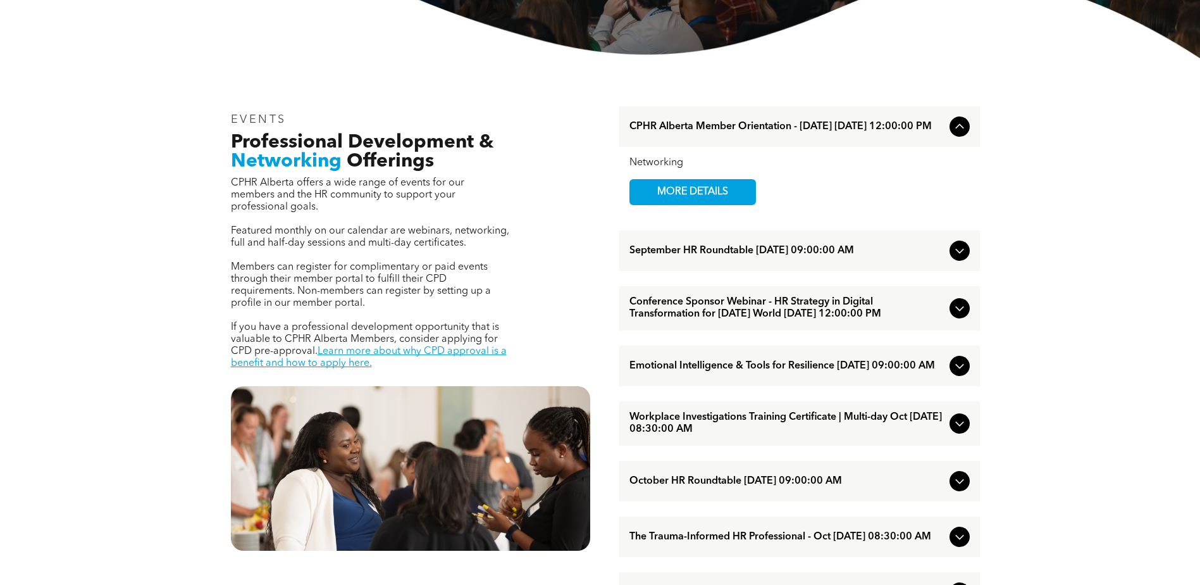
click at [959, 431] on icon at bounding box center [959, 423] width 15 height 15
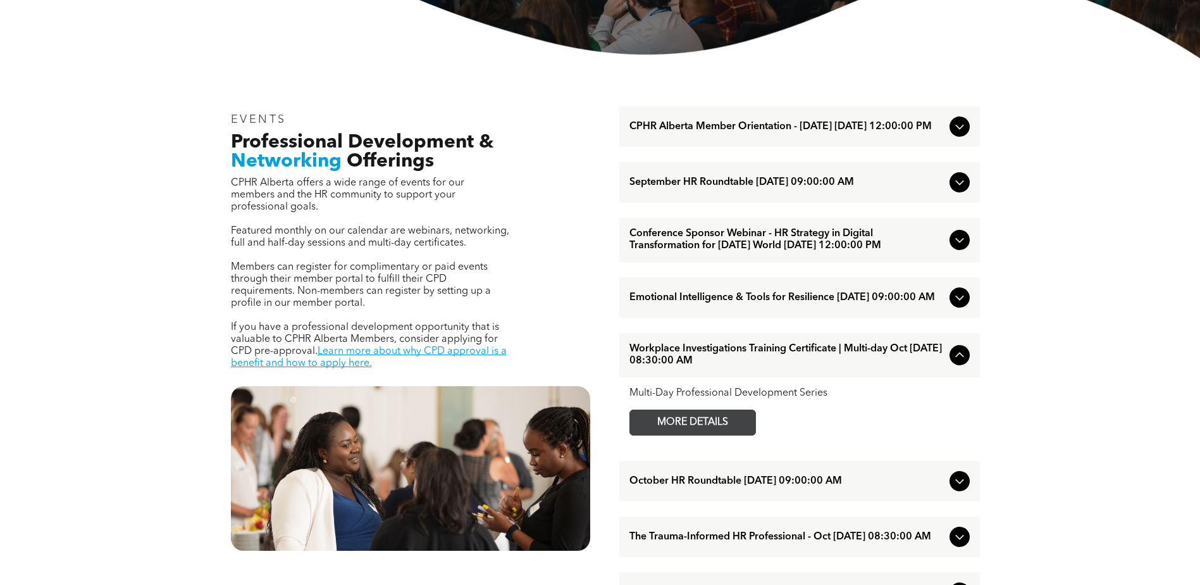
click at [718, 435] on span "MORE DETAILS" at bounding box center [693, 422] width 100 height 25
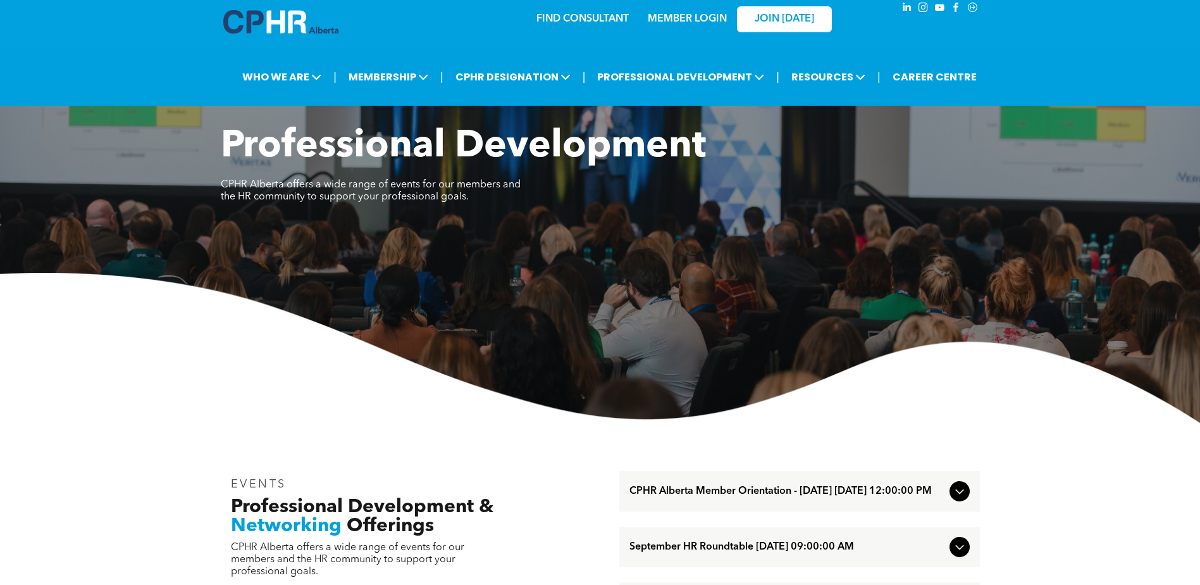
scroll to position [0, 0]
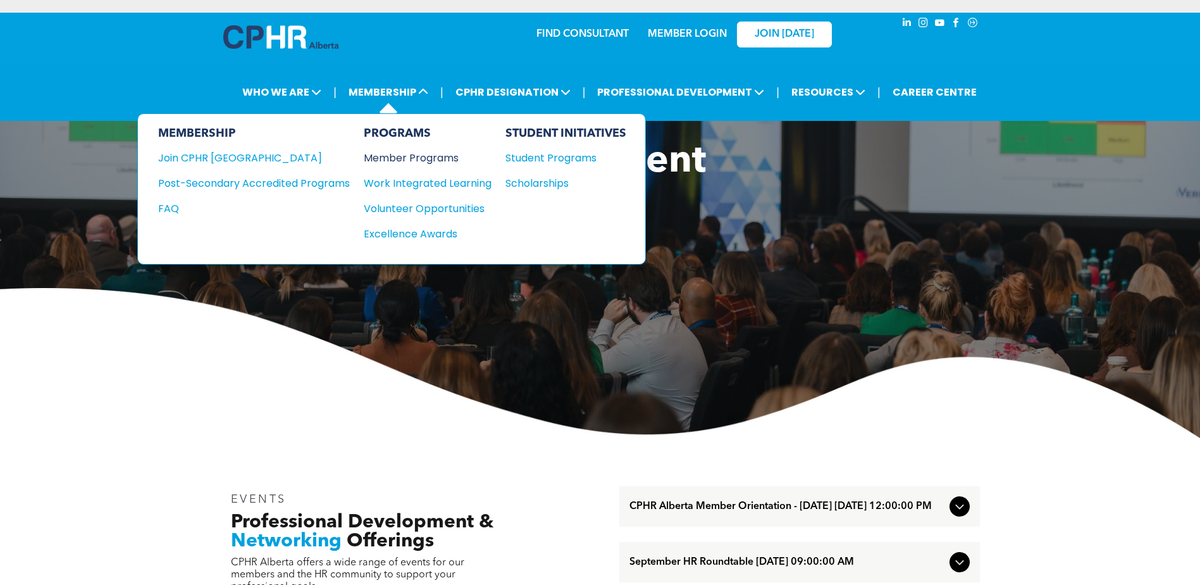
click at [456, 160] on div "Member Programs" at bounding box center [421, 158] width 115 height 16
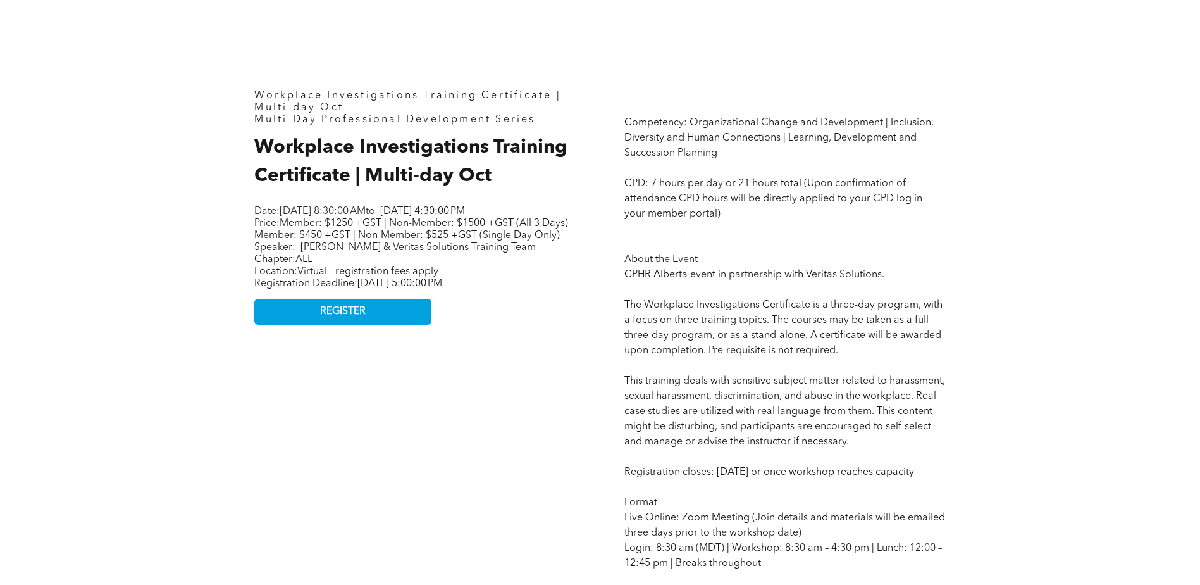
scroll to position [569, 0]
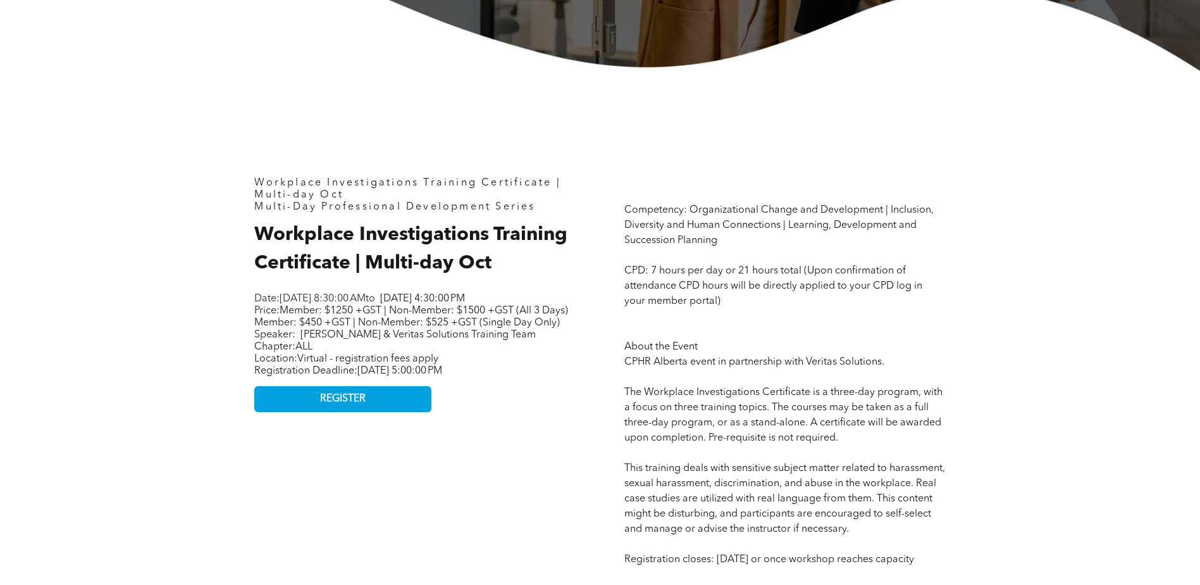
scroll to position [443, 0]
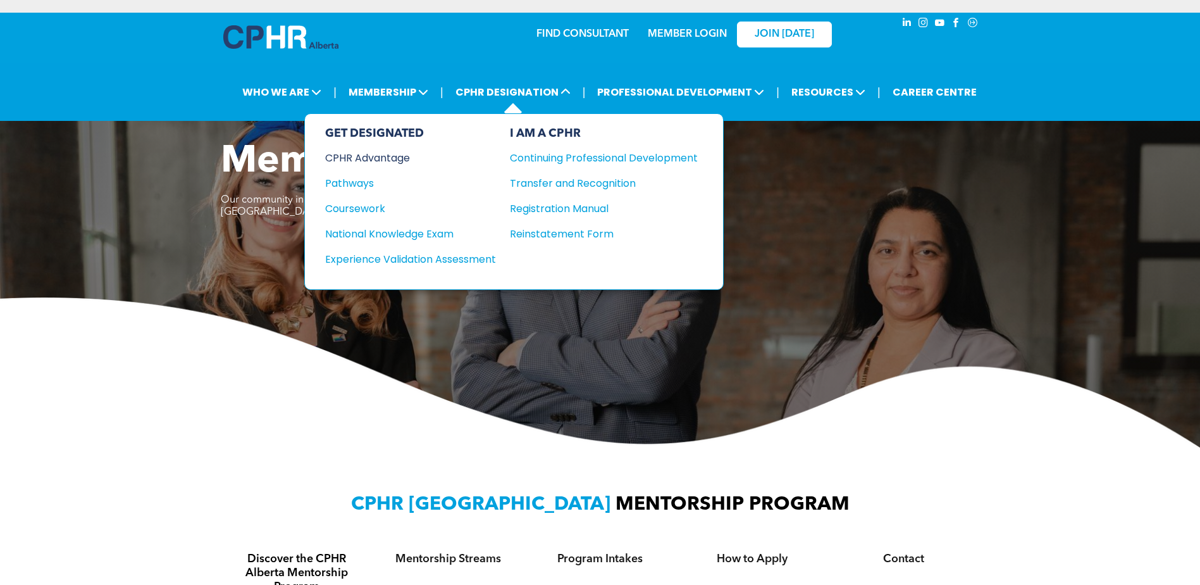
click at [408, 157] on div "CPHR Advantage" at bounding box center [402, 158] width 154 height 16
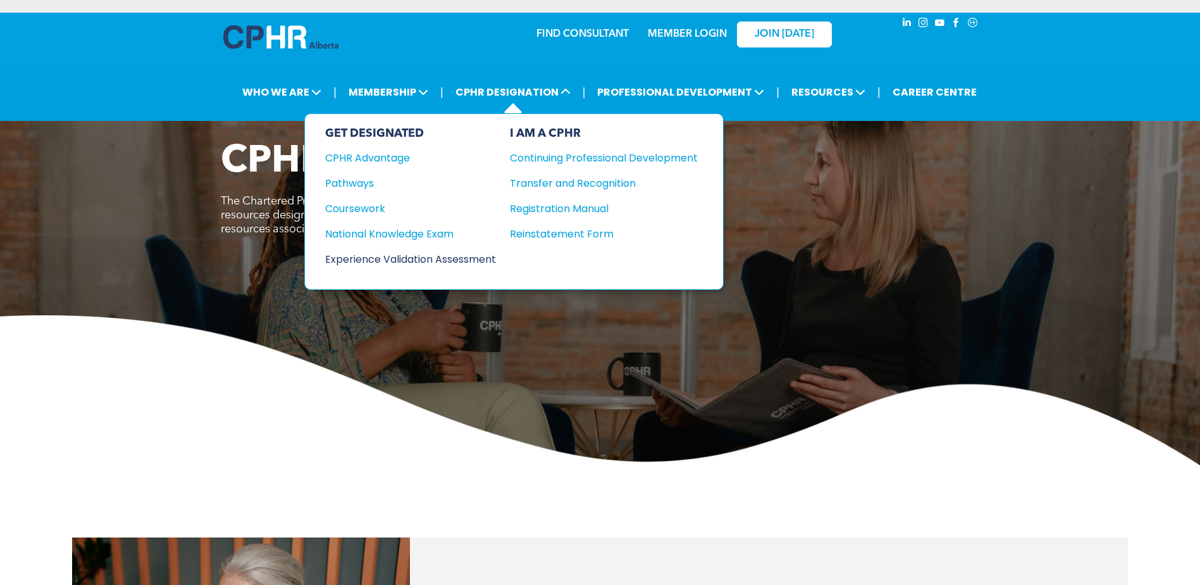
click at [388, 259] on div "Experience Validation Assessment" at bounding box center [402, 259] width 154 height 16
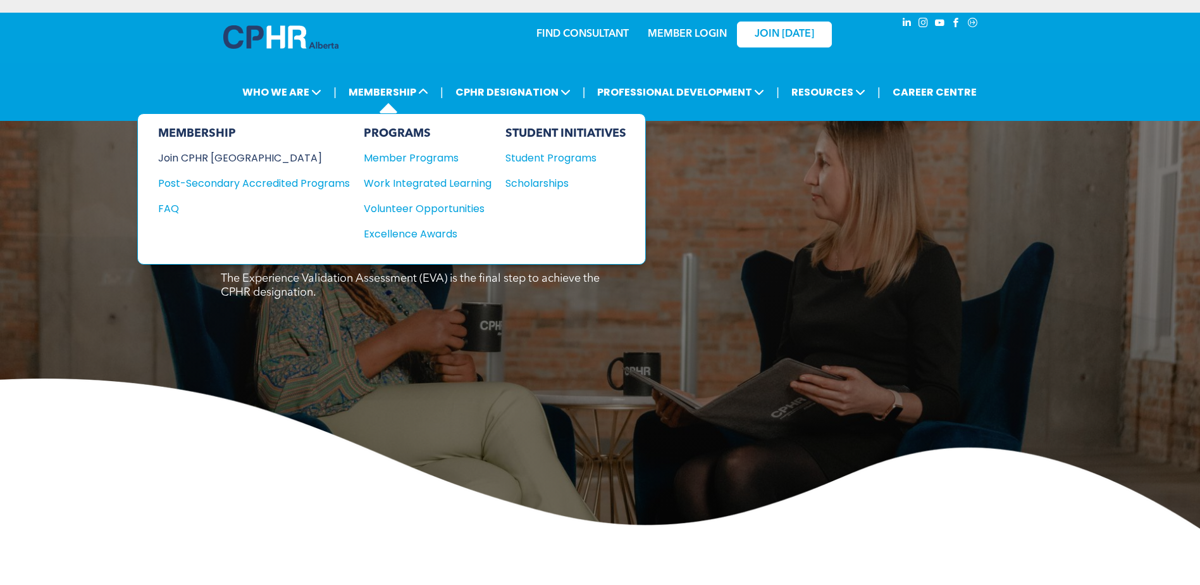
click at [237, 153] on div "Join CPHR [GEOGRAPHIC_DATA]" at bounding box center [244, 158] width 173 height 16
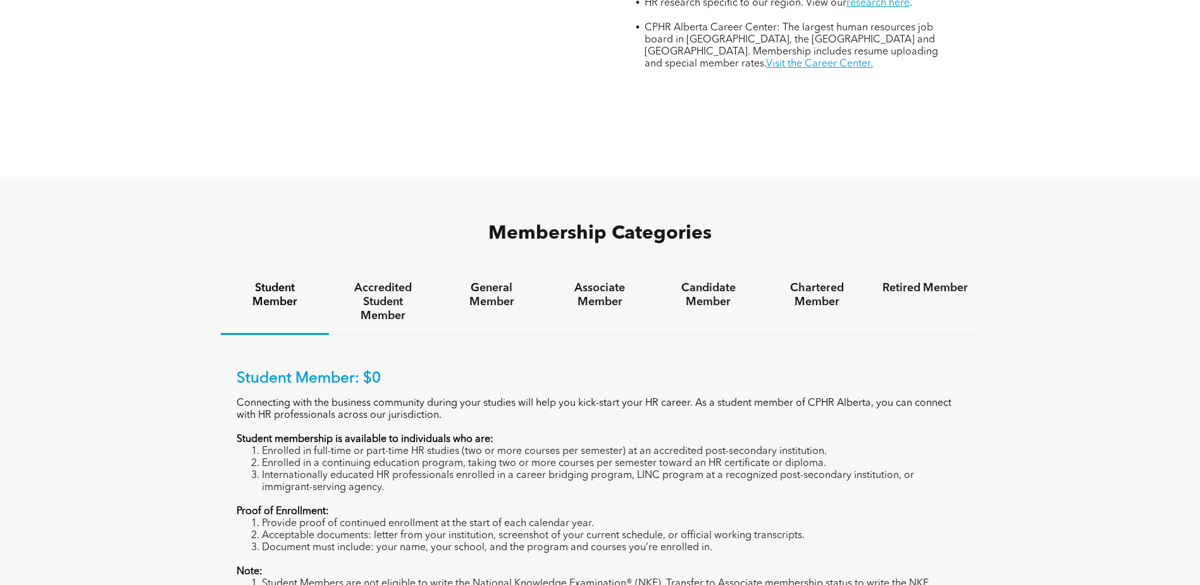
scroll to position [759, 0]
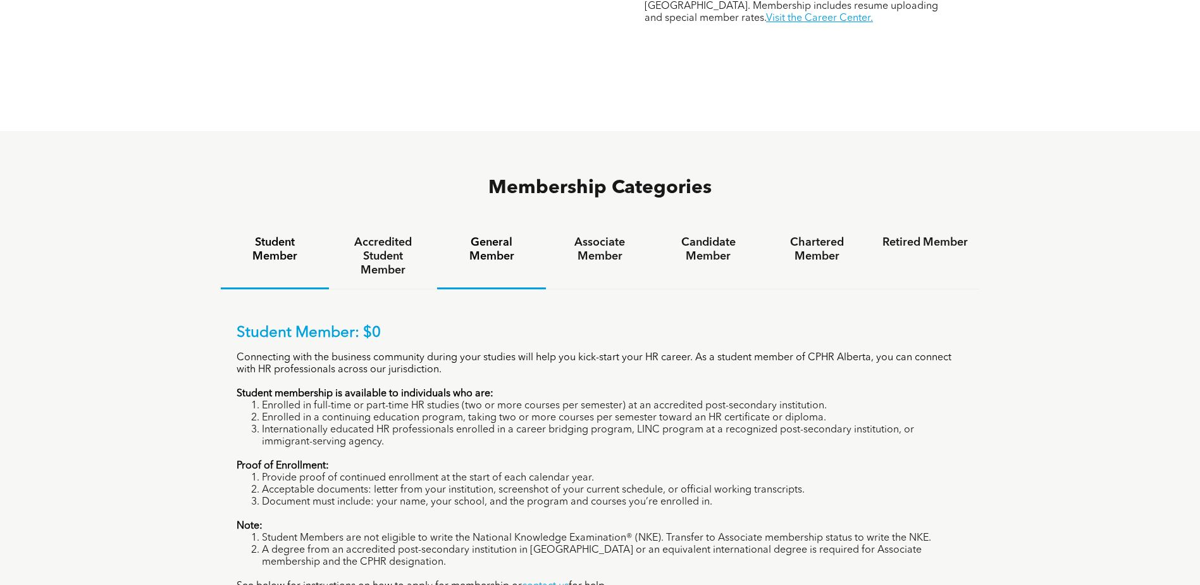
click at [488, 235] on h4 "General Member" at bounding box center [491, 249] width 85 height 28
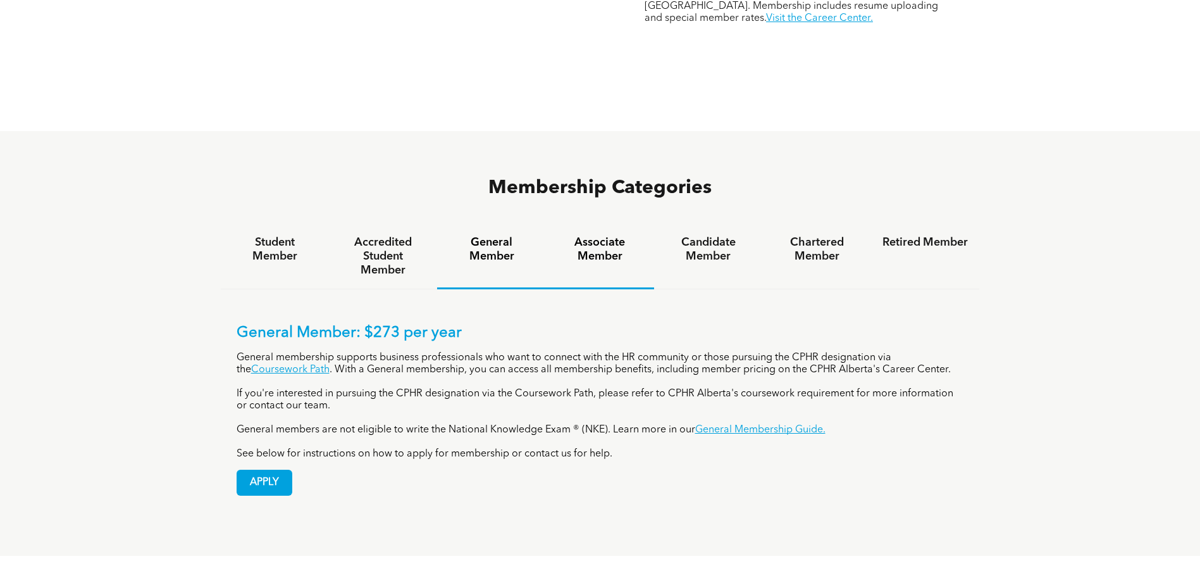
click at [599, 235] on h4 "Associate Member" at bounding box center [599, 249] width 85 height 28
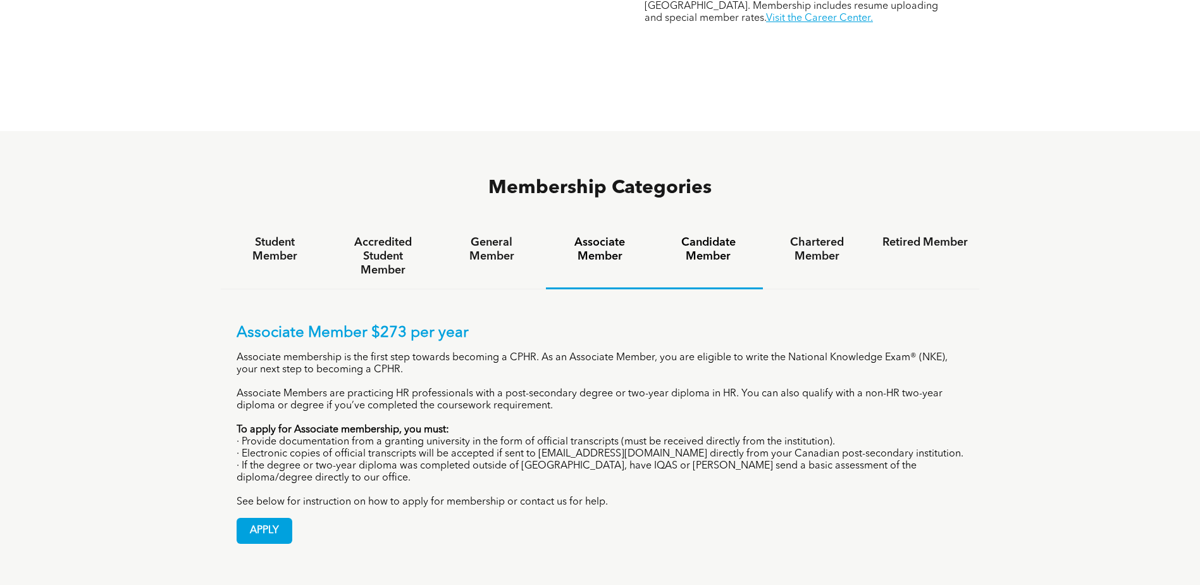
click at [701, 235] on h4 "Candidate Member" at bounding box center [708, 249] width 85 height 28
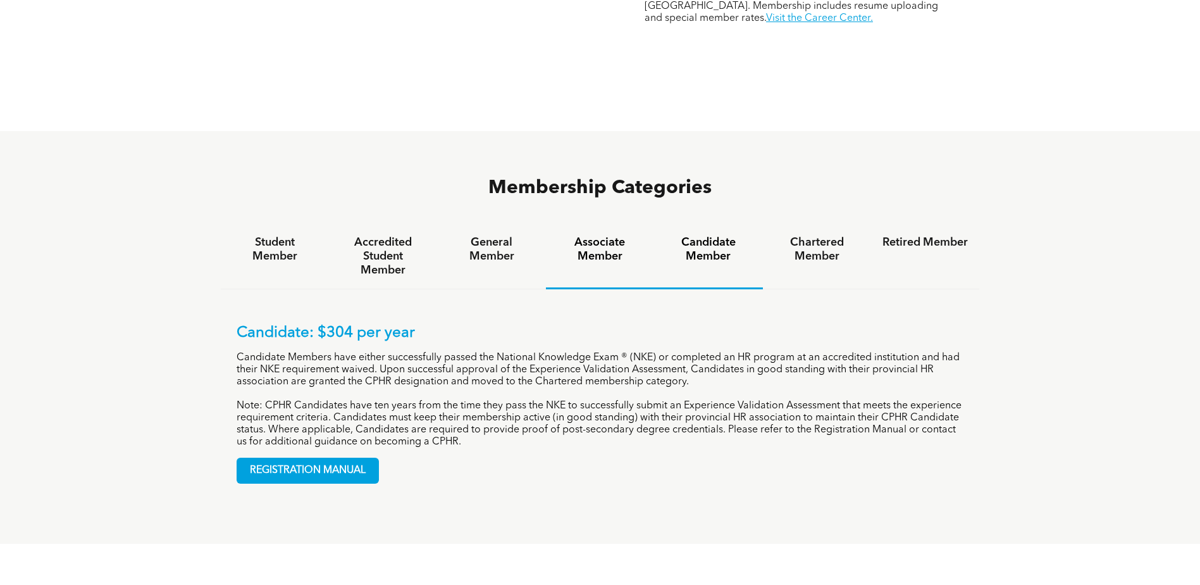
click at [596, 235] on h4 "Associate Member" at bounding box center [599, 249] width 85 height 28
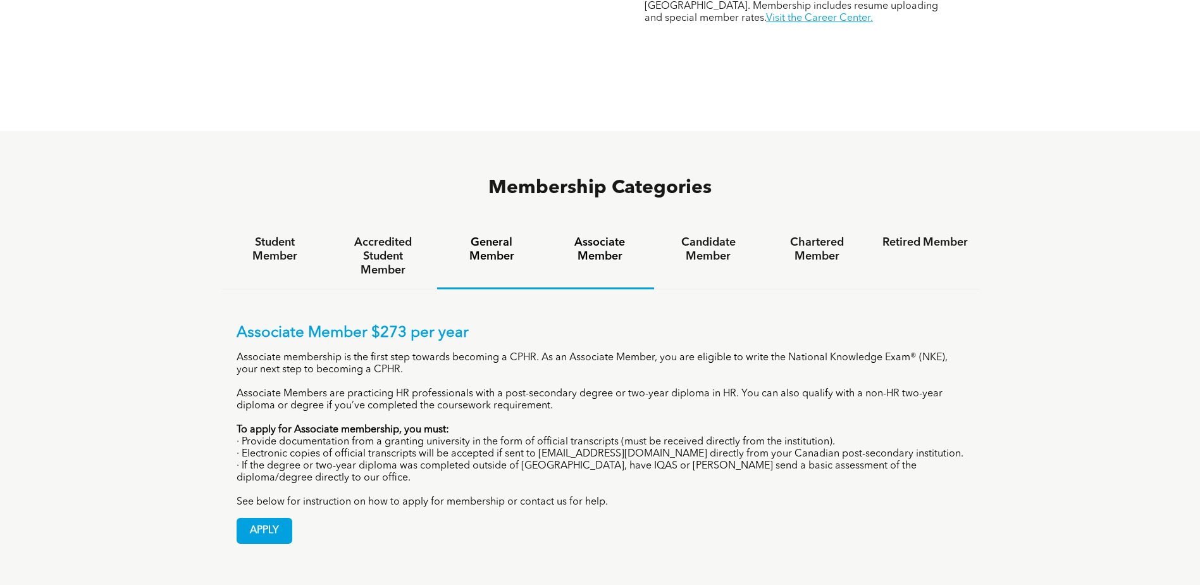
click at [506, 235] on h4 "General Member" at bounding box center [491, 249] width 85 height 28
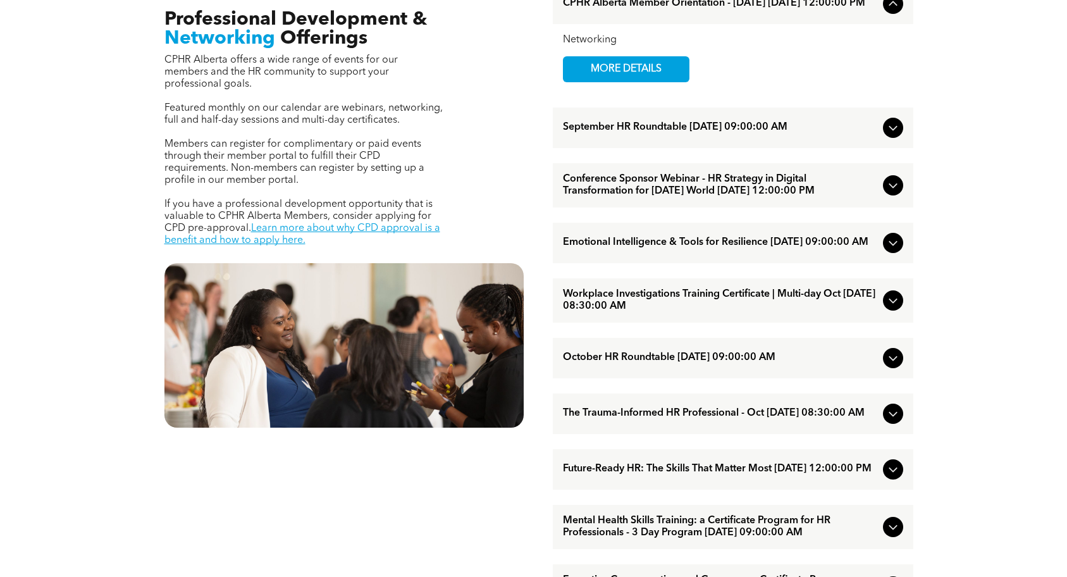
scroll to position [506, 0]
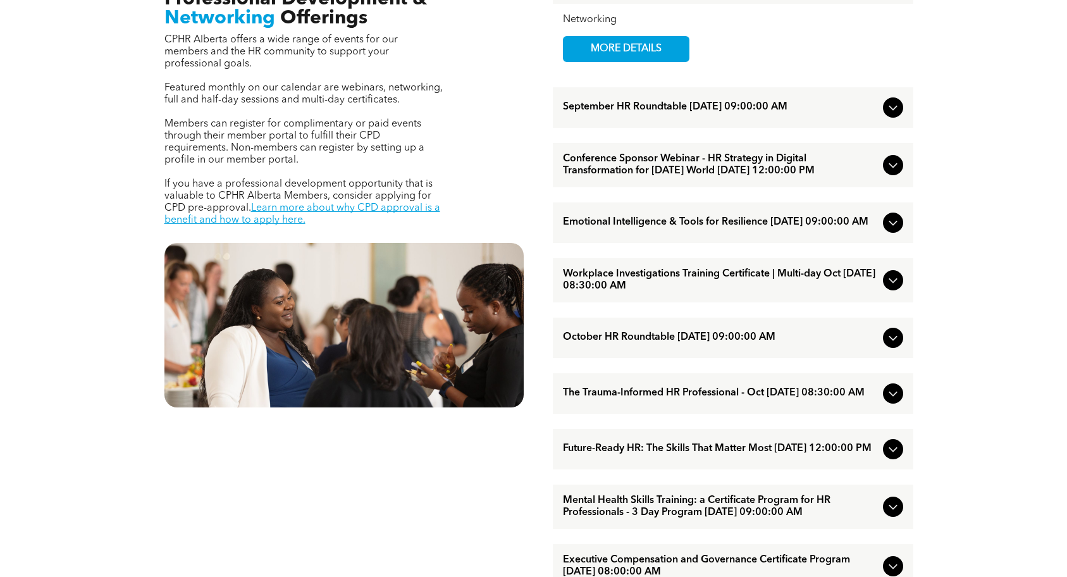
click at [893, 288] on icon at bounding box center [893, 280] width 15 height 15
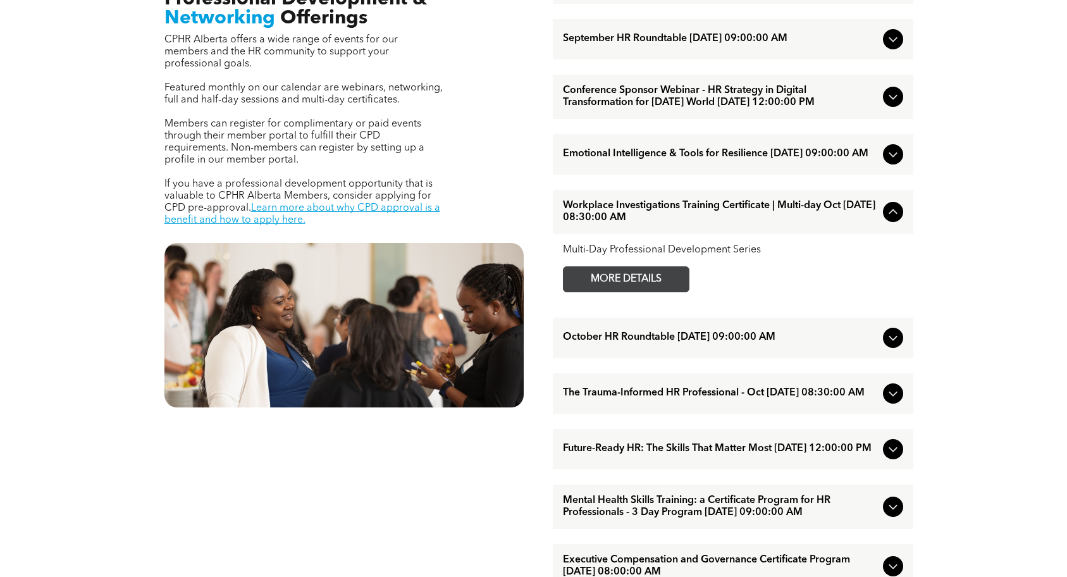
click at [628, 290] on span "MORE DETAILS" at bounding box center [626, 279] width 100 height 25
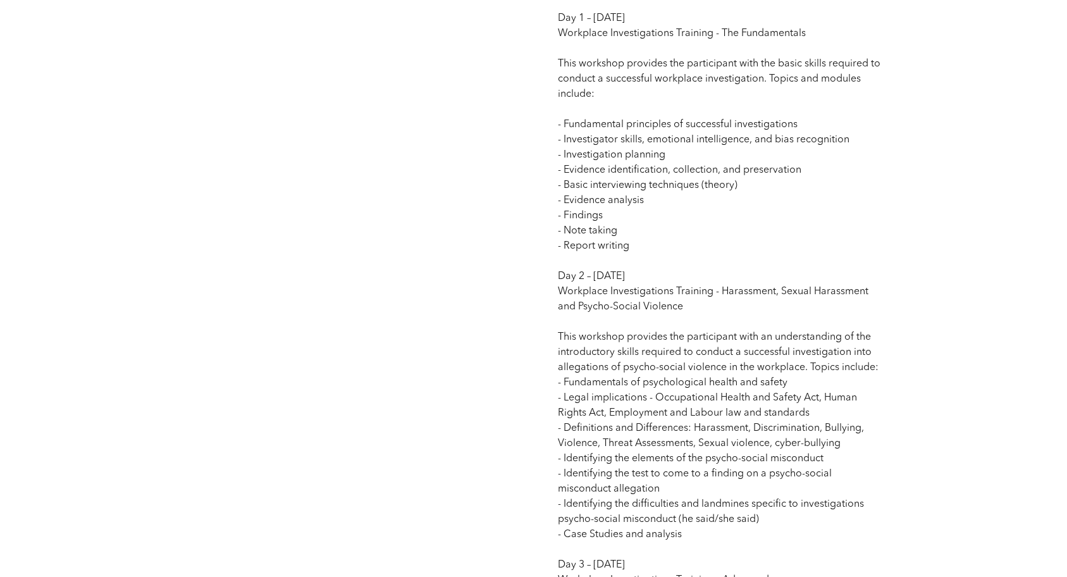
scroll to position [1012, 0]
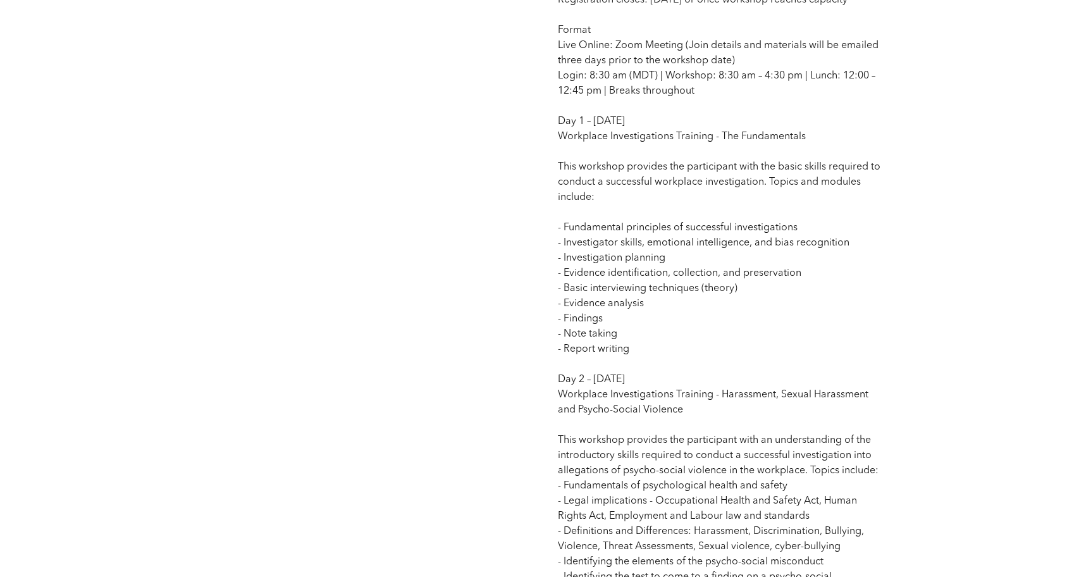
click at [237, 252] on div "Workplace Investigations Training Certificate | Multi-day Oct Multi-Day Profess…" at bounding box center [347, 261] width 344 height 1307
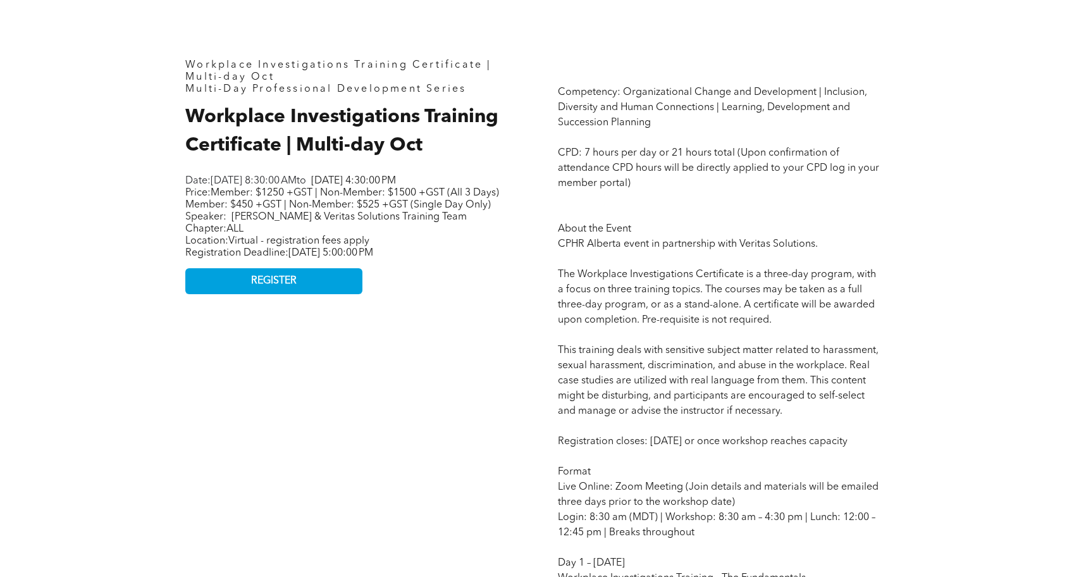
scroll to position [569, 0]
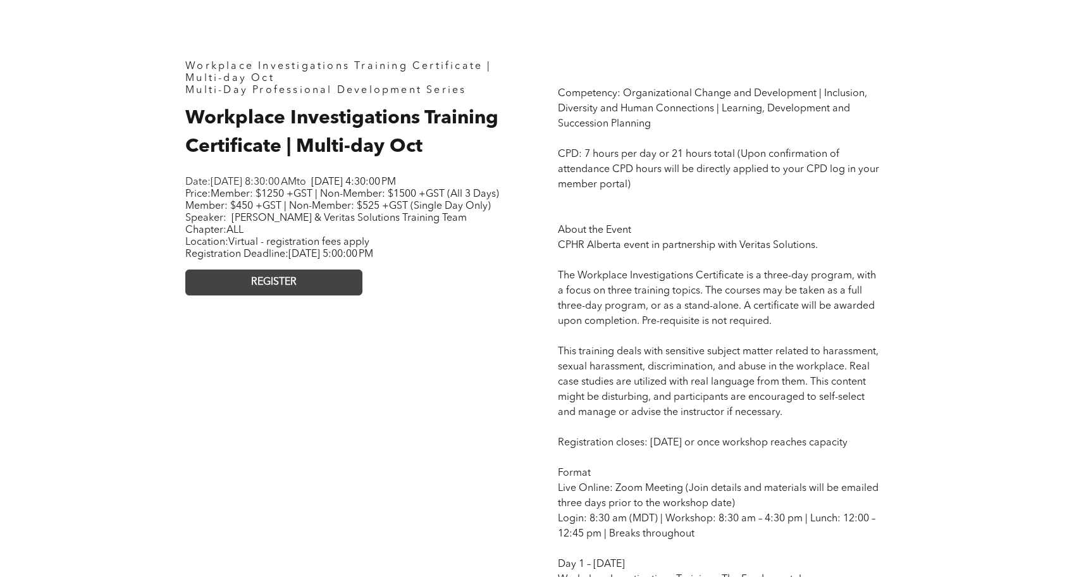
click at [307, 295] on link "REGISTER" at bounding box center [273, 283] width 177 height 26
